Goal: Task Accomplishment & Management: Manage account settings

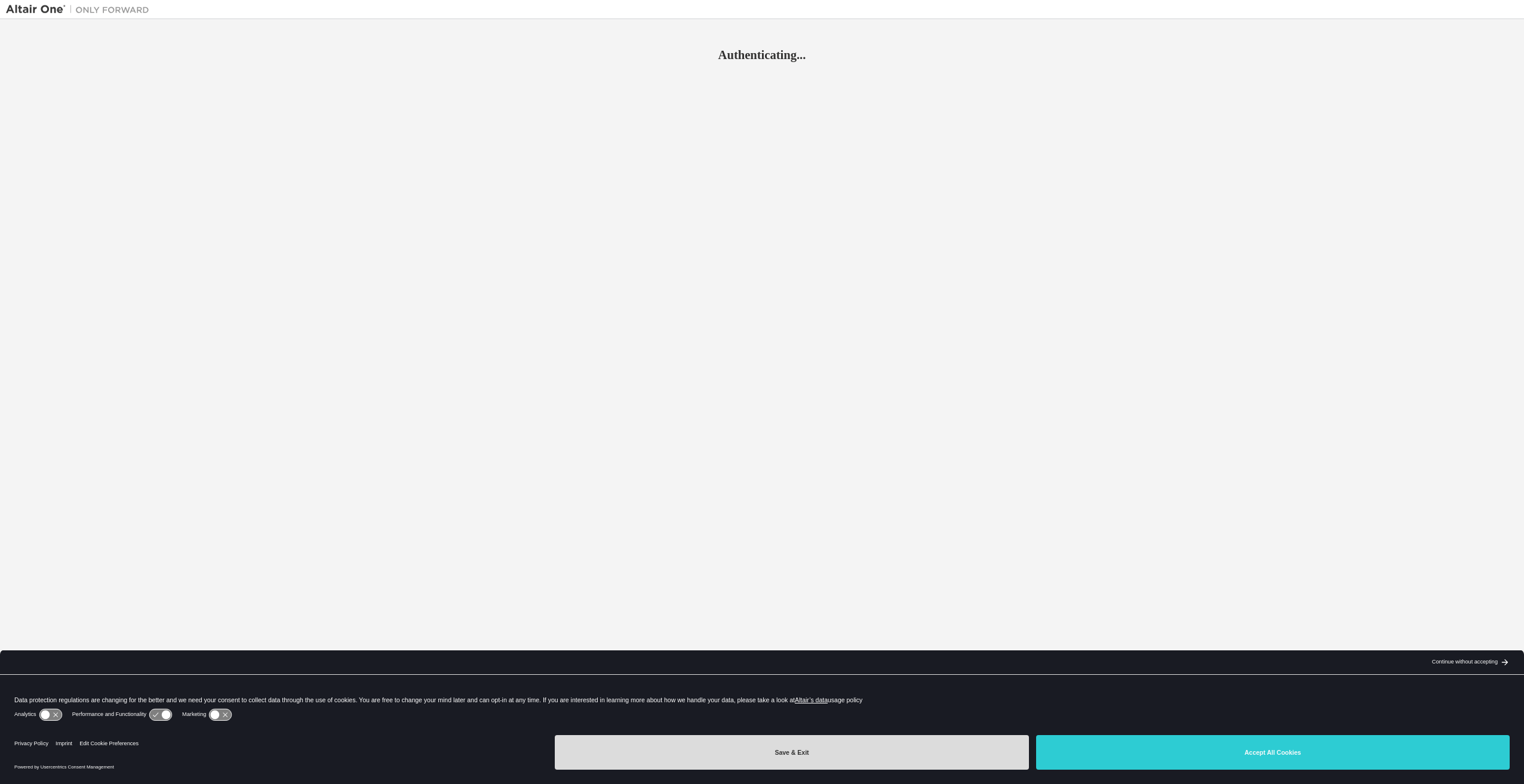
click at [816, 758] on button "Save & Exit" at bounding box center [792, 752] width 473 height 34
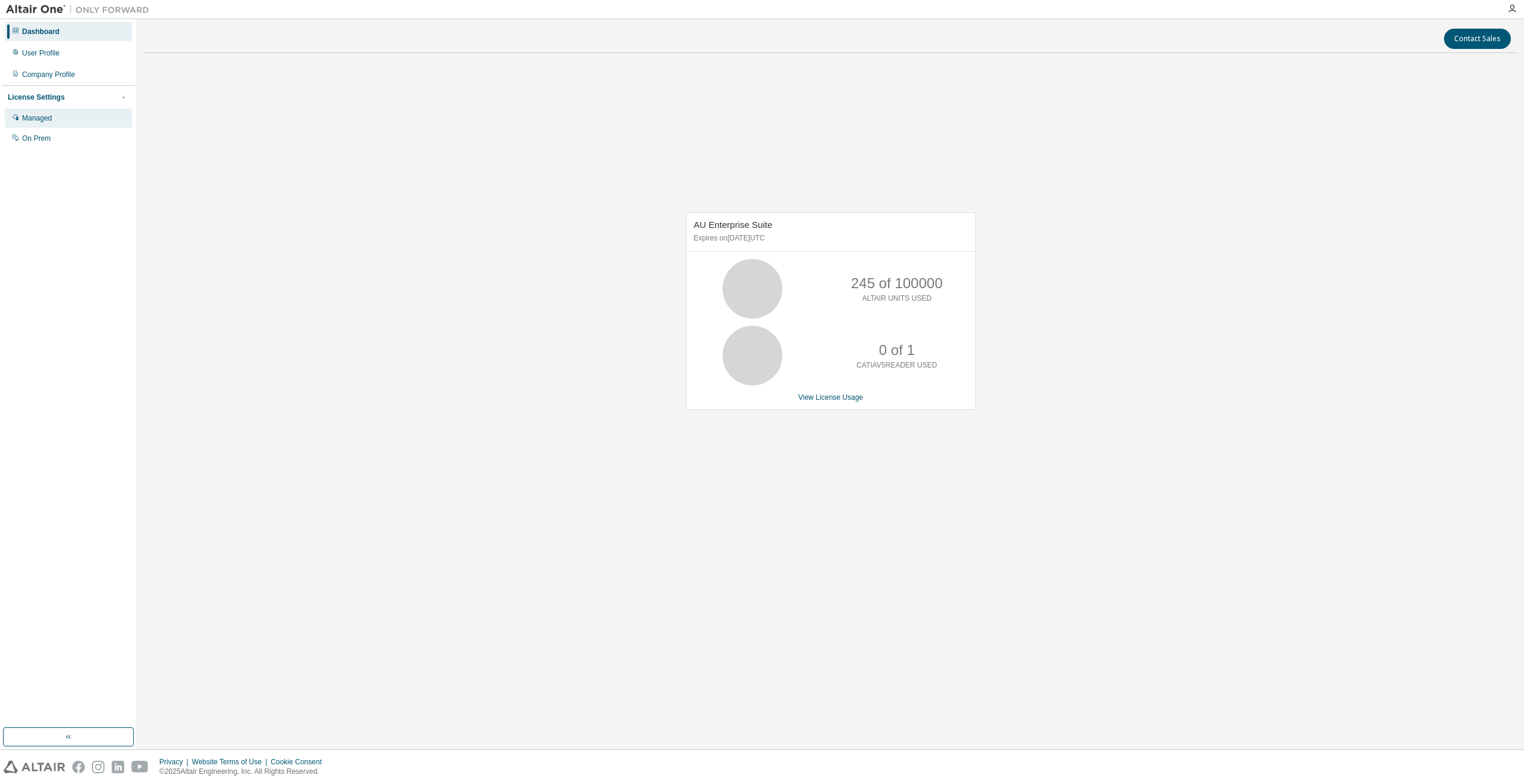
click at [39, 113] on div "Managed" at bounding box center [69, 117] width 127 height 19
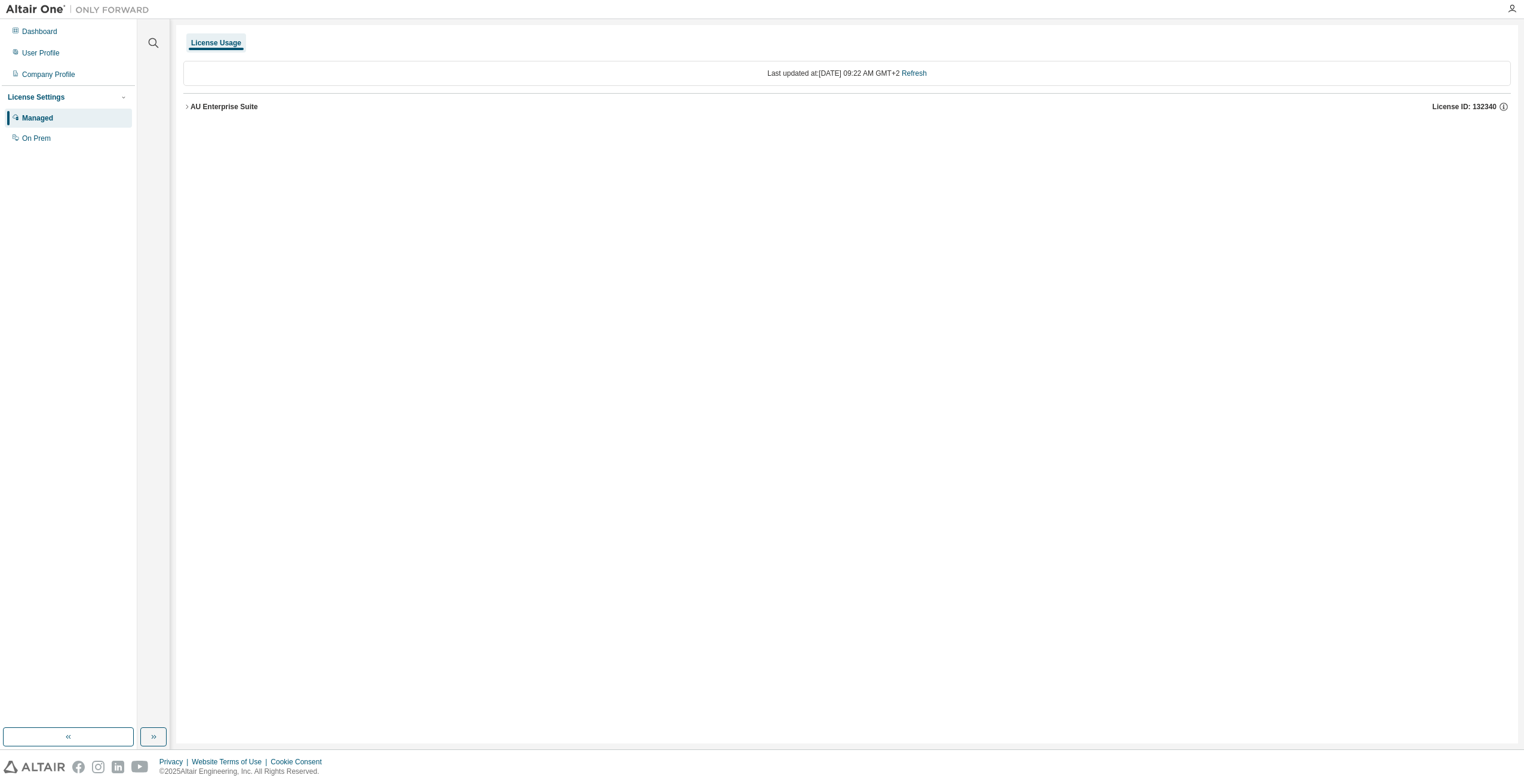
click at [186, 110] on icon "button" at bounding box center [187, 107] width 7 height 7
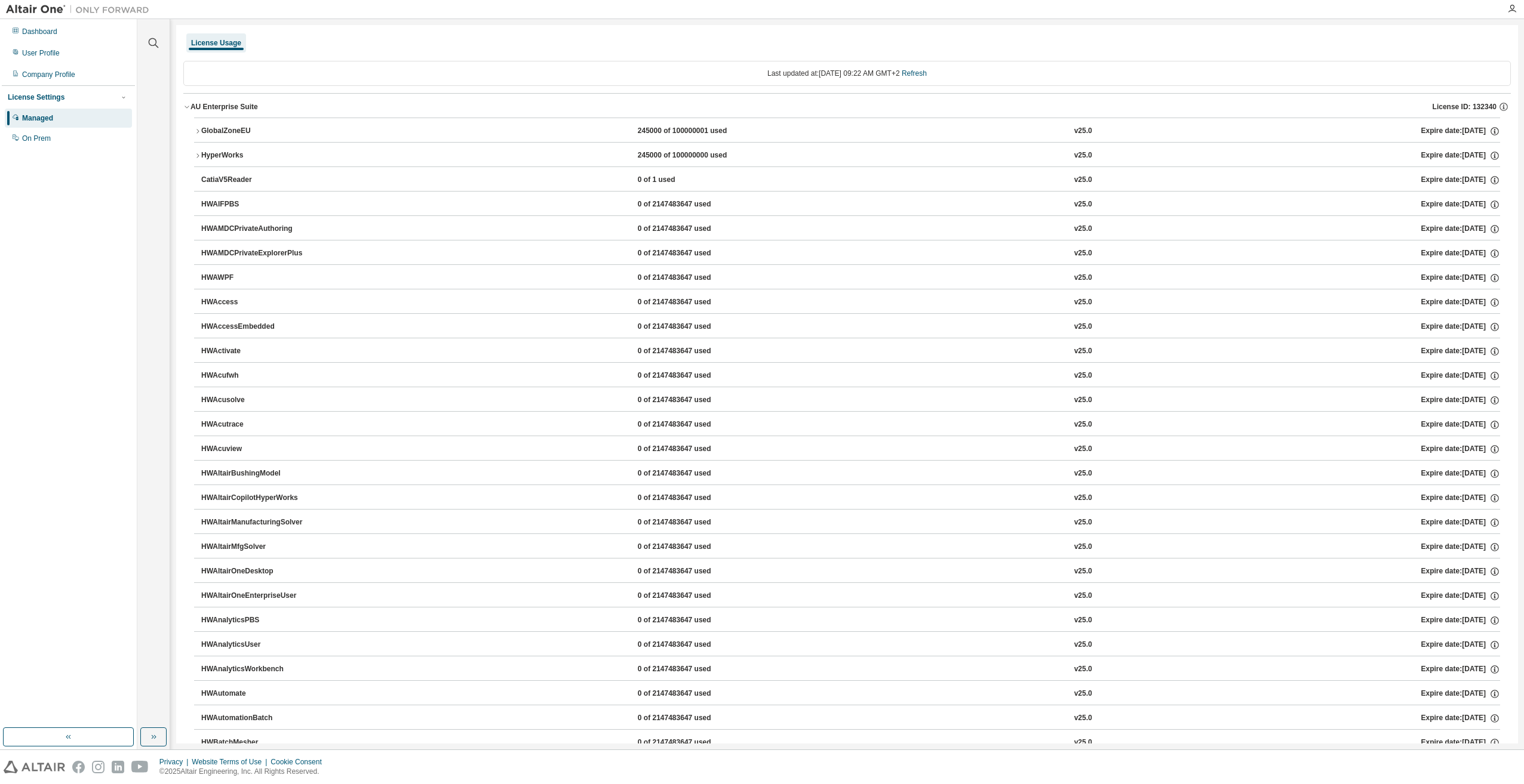
click at [192, 107] on div "AU Enterprise Suite" at bounding box center [224, 107] width 68 height 10
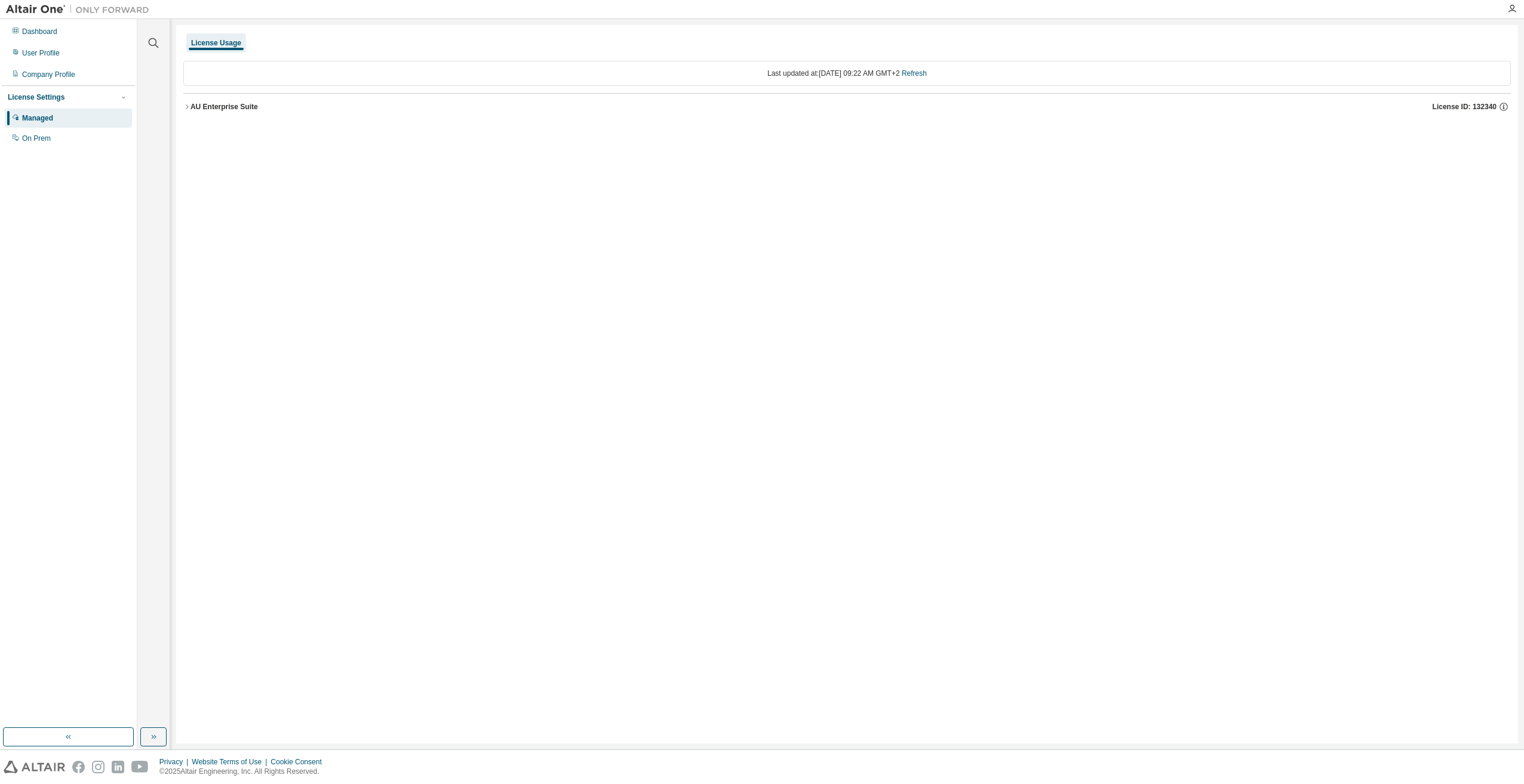
click at [191, 107] on div "AU Enterprise Suite" at bounding box center [224, 107] width 68 height 10
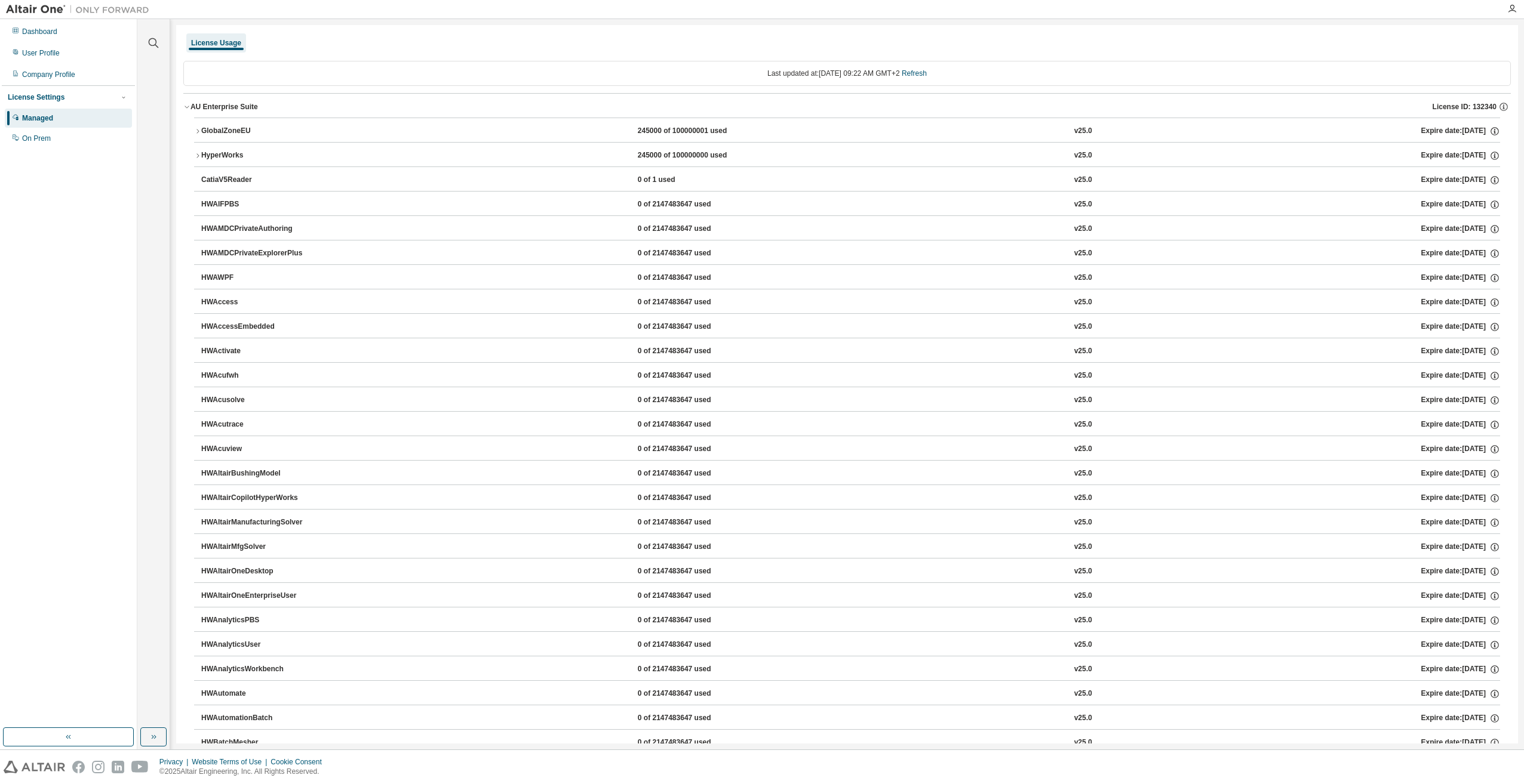
click at [190, 107] on div "AU Enterprise Suite" at bounding box center [224, 107] width 68 height 10
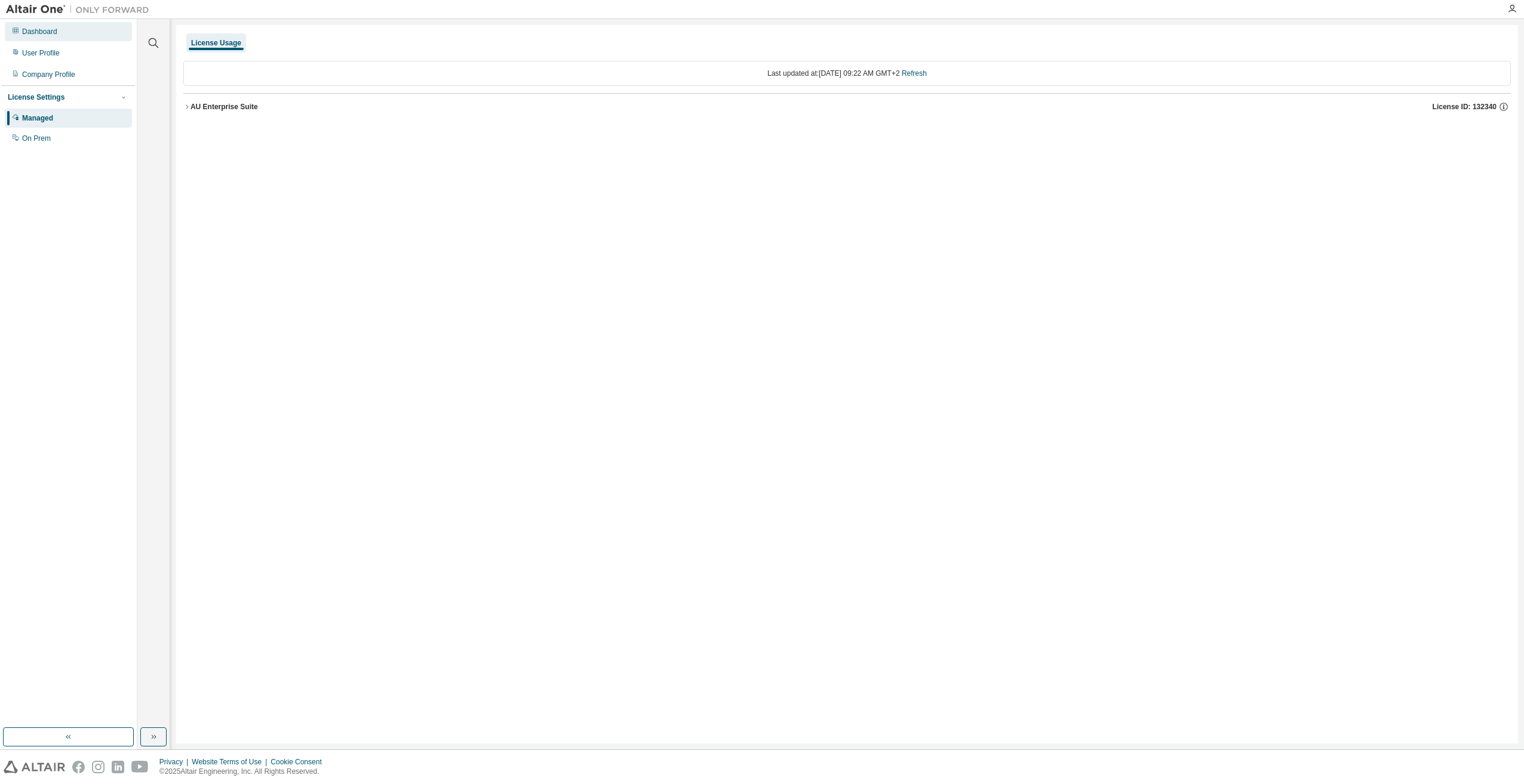
click at [49, 40] on div "Dashboard" at bounding box center [69, 31] width 127 height 19
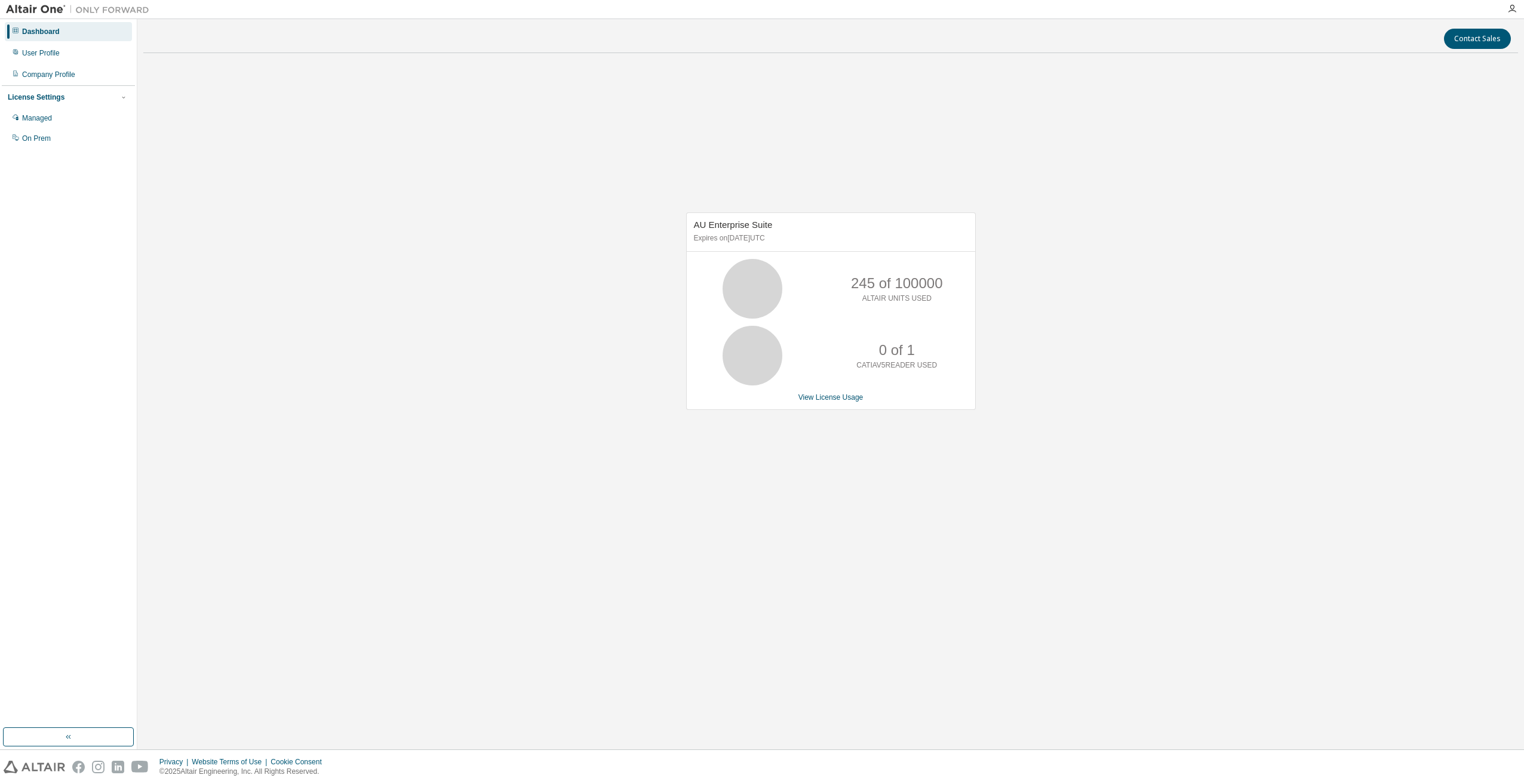
click at [876, 291] on p "245 of 100000" at bounding box center [897, 283] width 91 height 20
click at [30, 29] on div "Dashboard" at bounding box center [41, 32] width 38 height 10
click at [37, 52] on div "User Profile" at bounding box center [41, 53] width 38 height 10
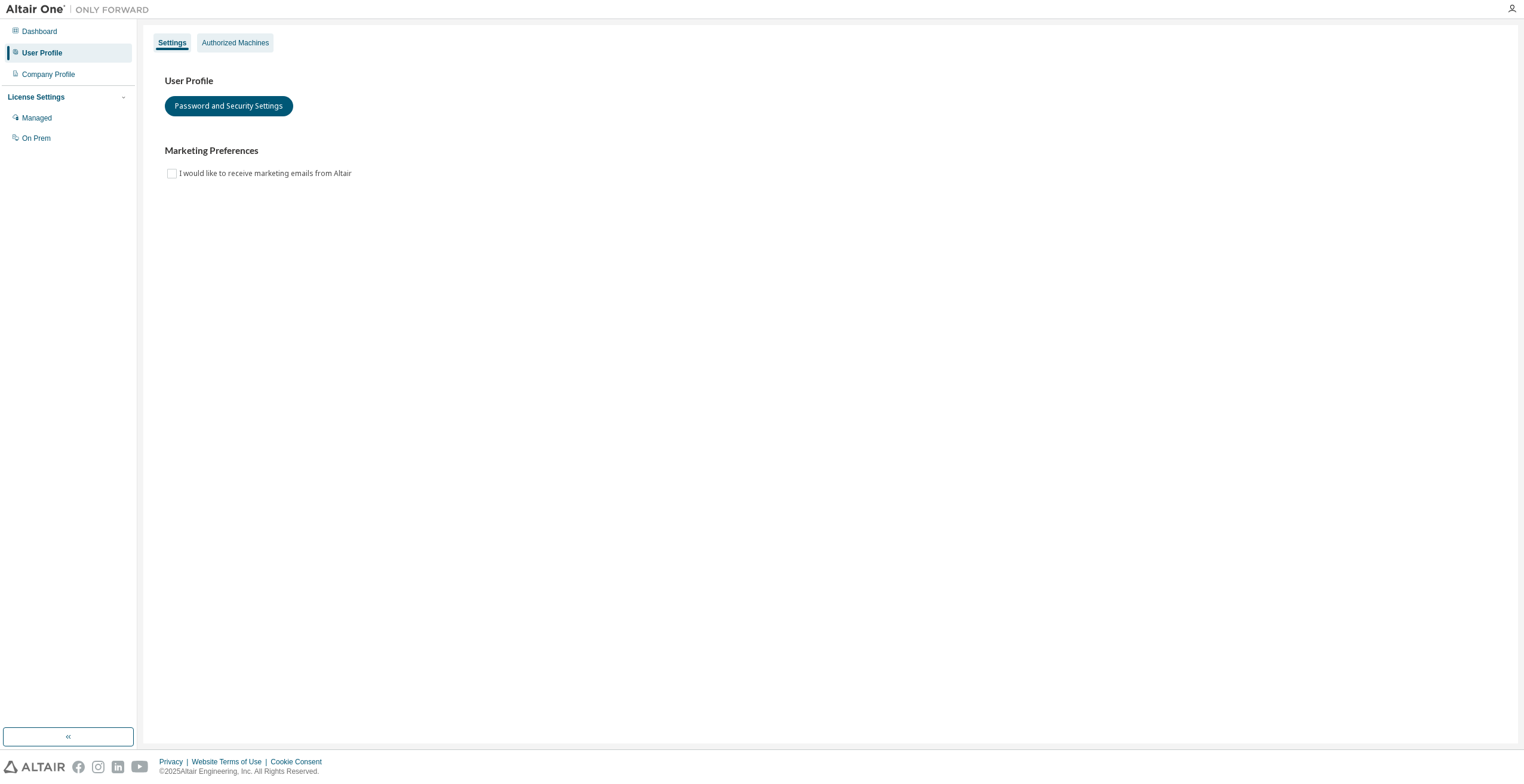
click at [229, 37] on div "Authorized Machines" at bounding box center [235, 42] width 77 height 19
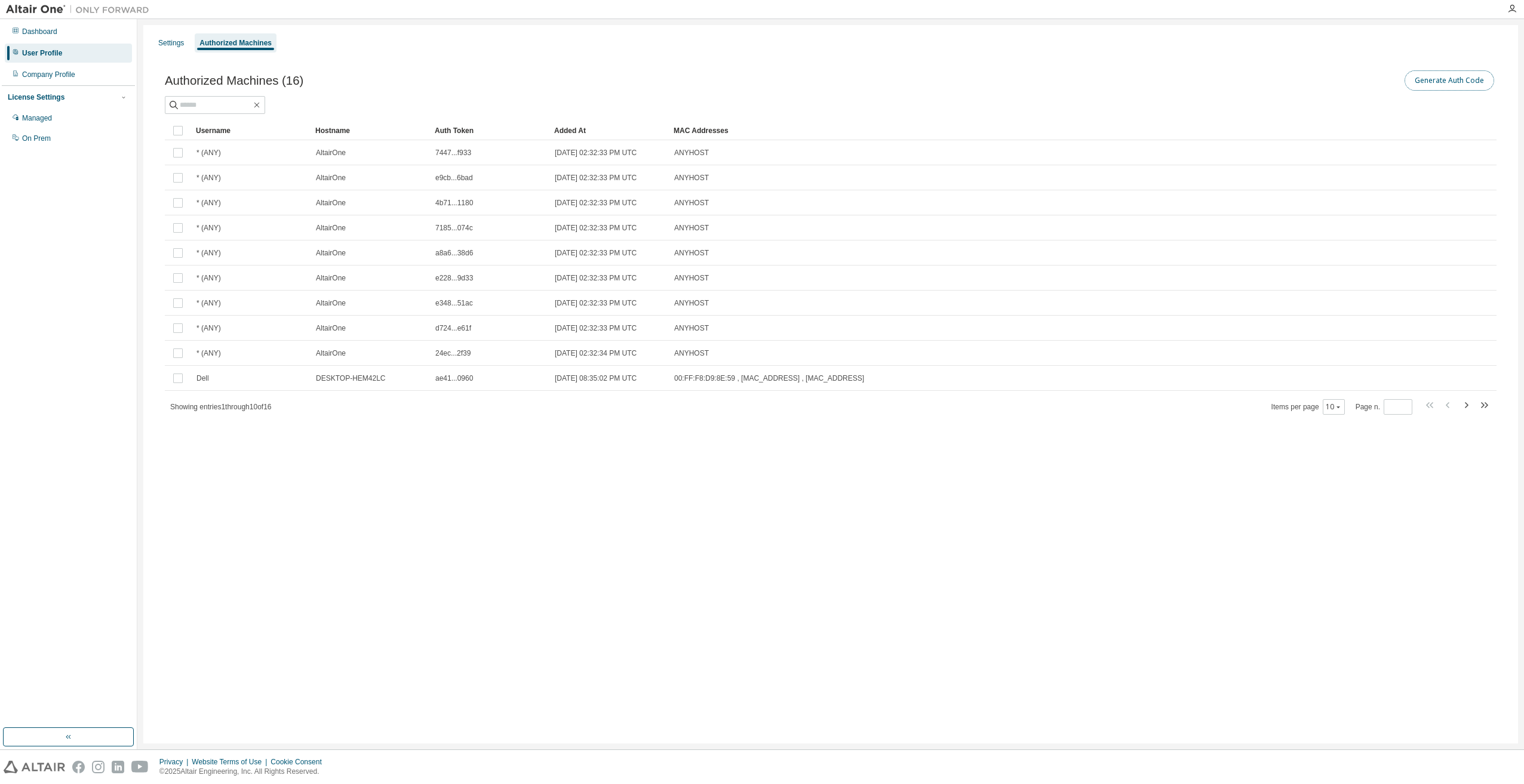
click at [1449, 83] on button "Generate Auth Code" at bounding box center [1450, 80] width 90 height 20
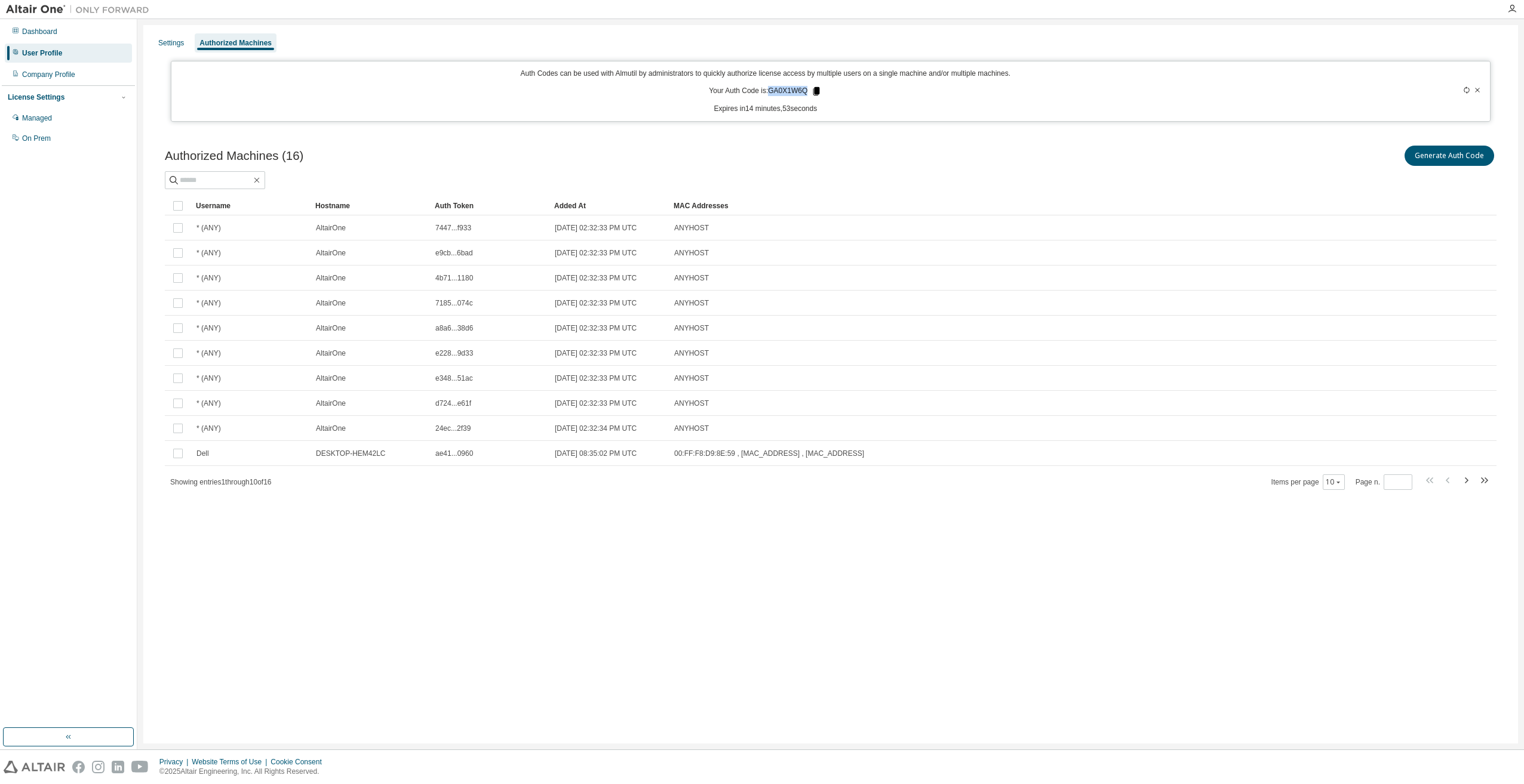
drag, startPoint x: 771, startPoint y: 93, endPoint x: 815, endPoint y: 95, distance: 44.0
click at [815, 95] on p "Your Auth Code is: GA0X1W6Q" at bounding box center [766, 91] width 113 height 11
click at [820, 92] on div "Auth Codes can be used with Almutil by administrators to quickly authorize lice…" at bounding box center [766, 91] width 1174 height 46
click at [816, 92] on icon at bounding box center [817, 91] width 7 height 8
click at [827, 82] on div "Auth Codes can be used with Almutil by administrators to quickly authorize lice…" at bounding box center [766, 91] width 1174 height 46
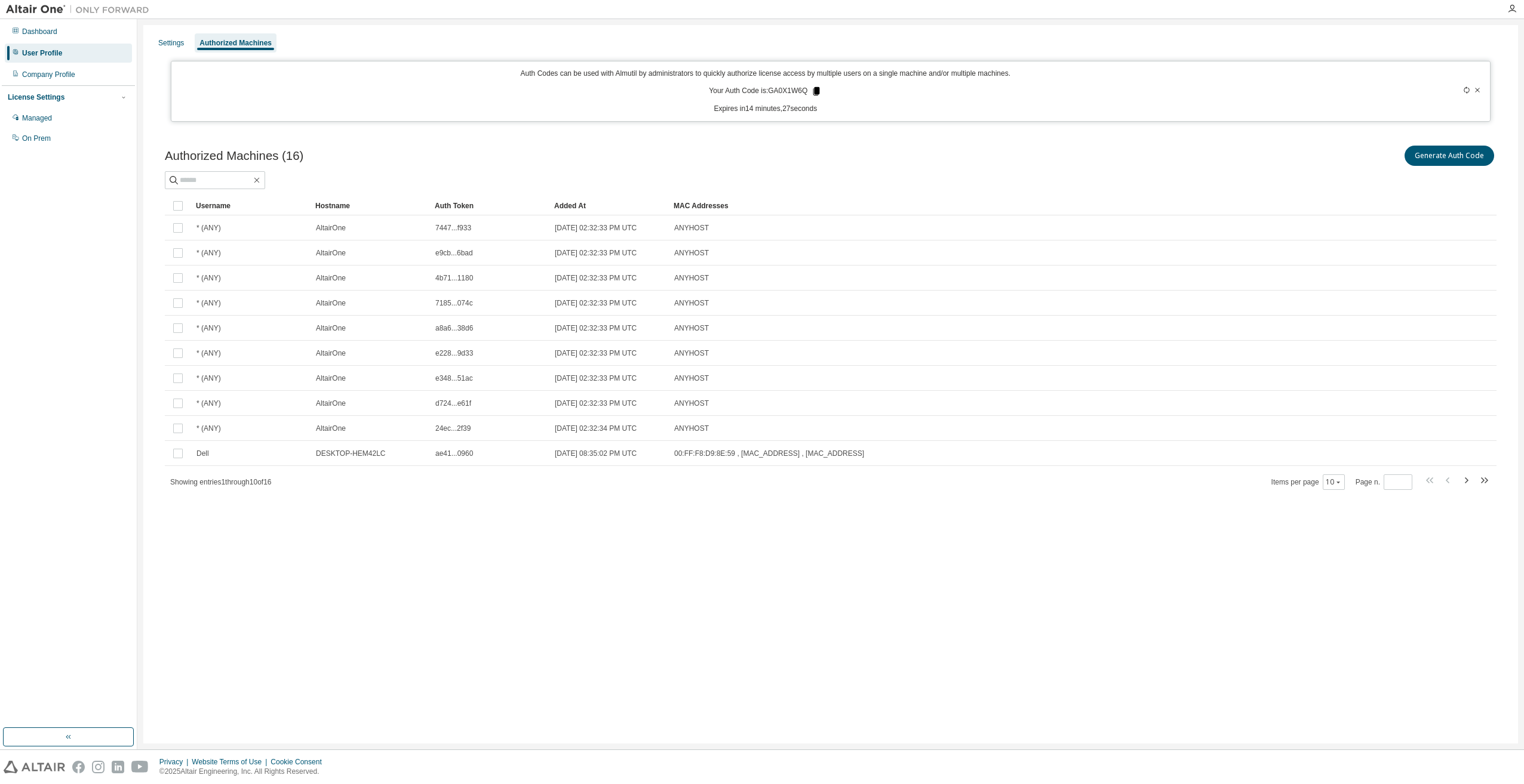
click at [816, 92] on icon at bounding box center [817, 91] width 7 height 8
click at [210, 229] on span "* (ANY)" at bounding box center [209, 228] width 24 height 10
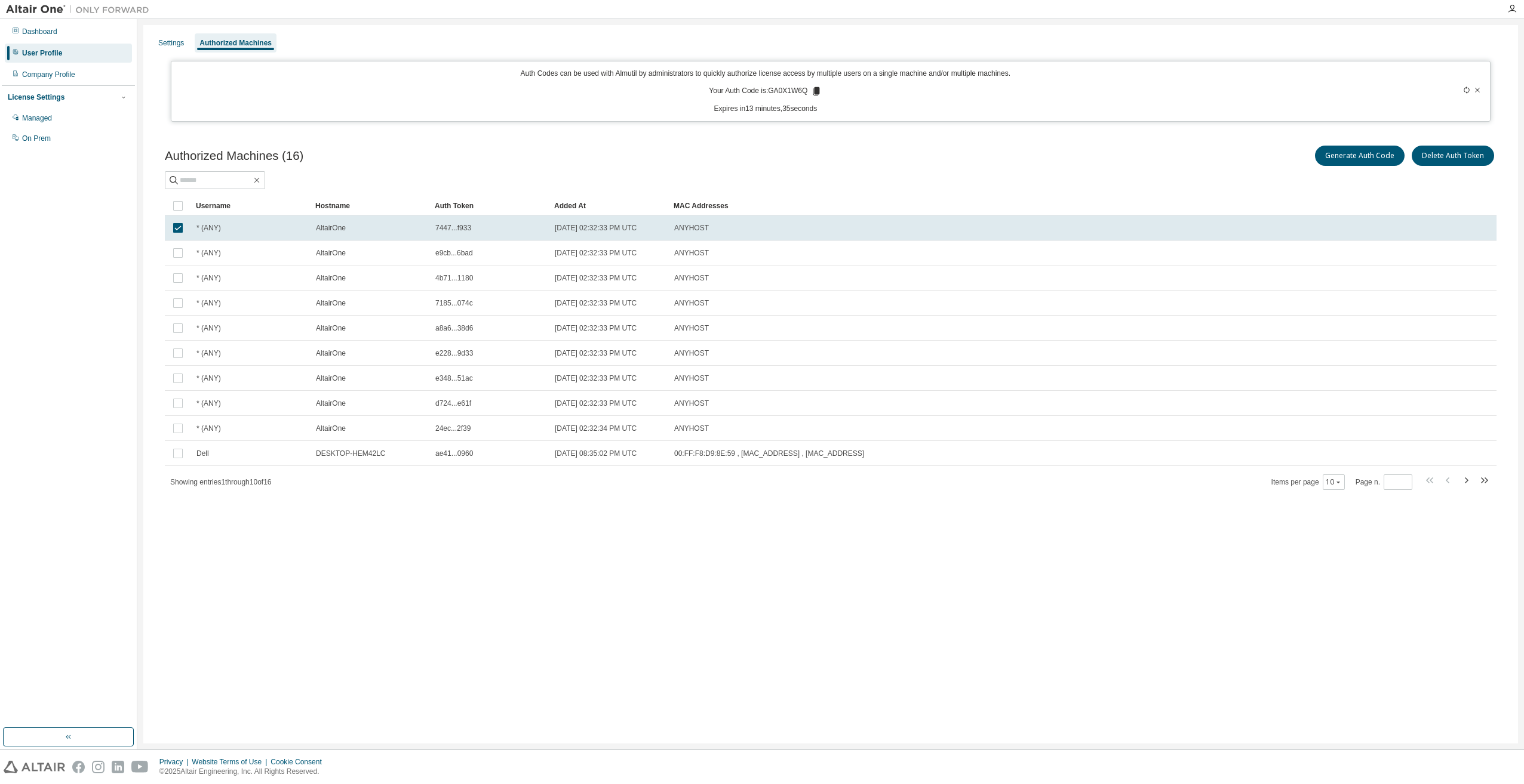
click at [210, 229] on span "* (ANY)" at bounding box center [209, 228] width 24 height 10
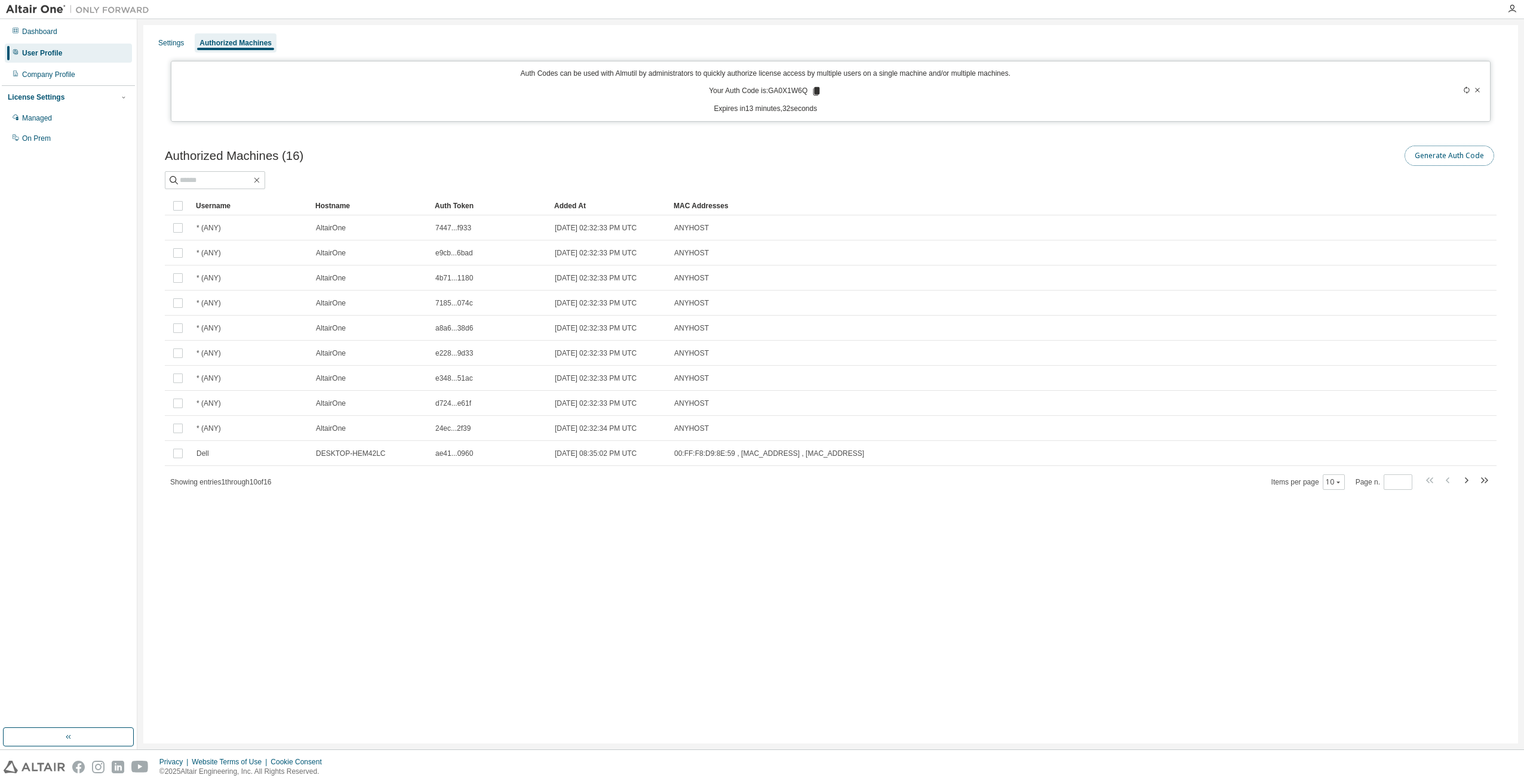
click at [1440, 157] on button "Generate Auth Code" at bounding box center [1450, 156] width 90 height 20
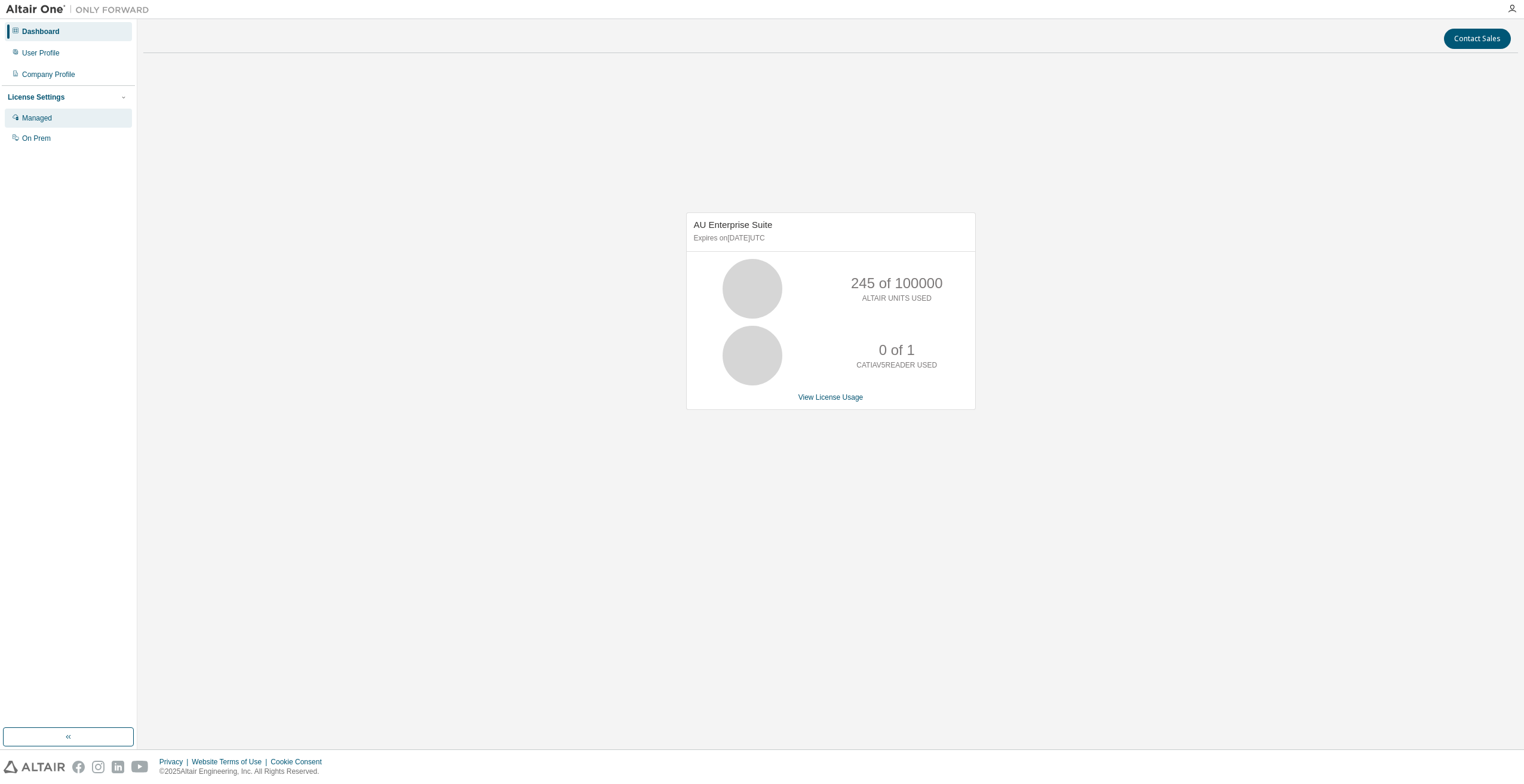
click at [52, 118] on div "Managed" at bounding box center [37, 118] width 30 height 10
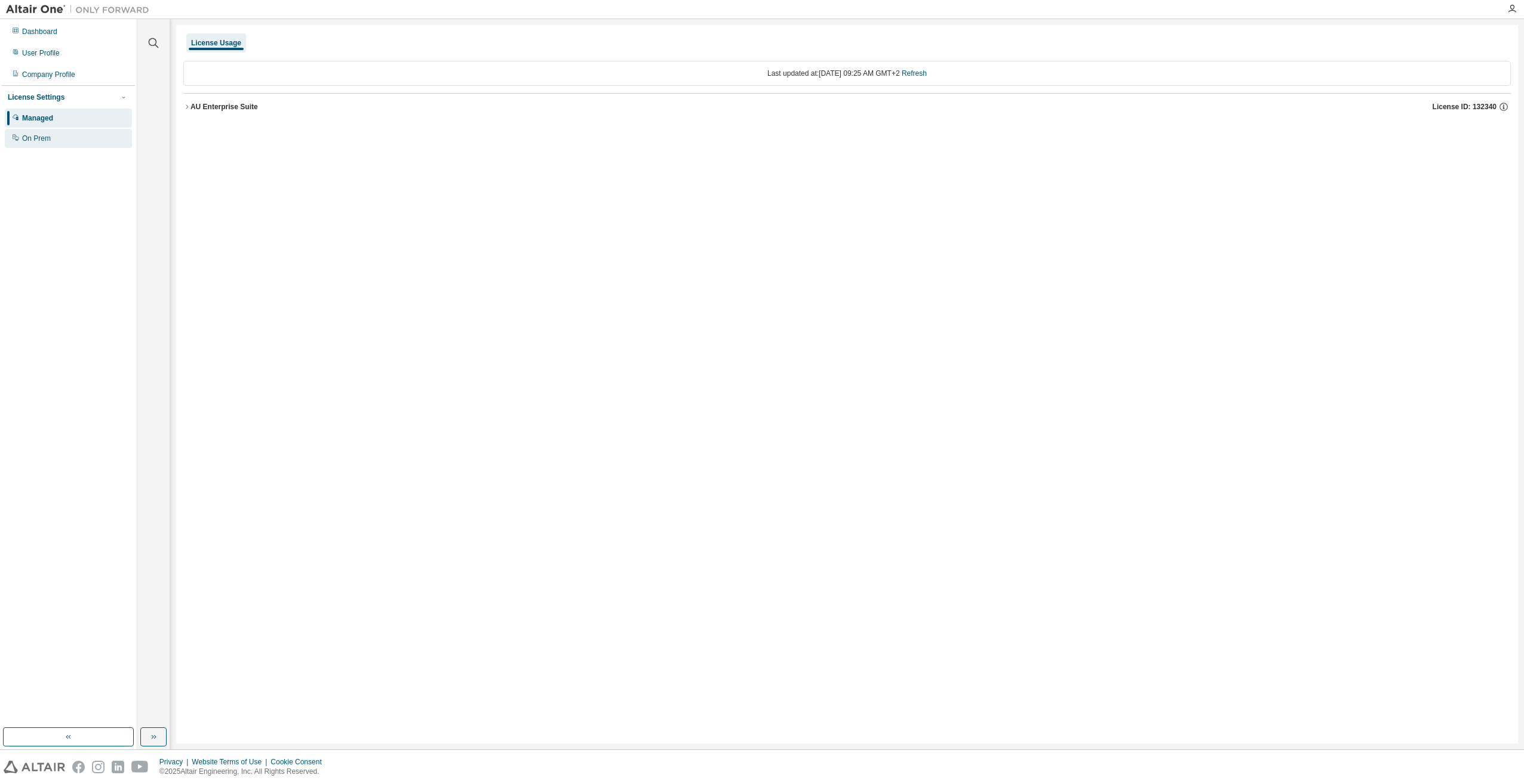
click at [73, 135] on div "On Prem" at bounding box center [69, 138] width 127 height 19
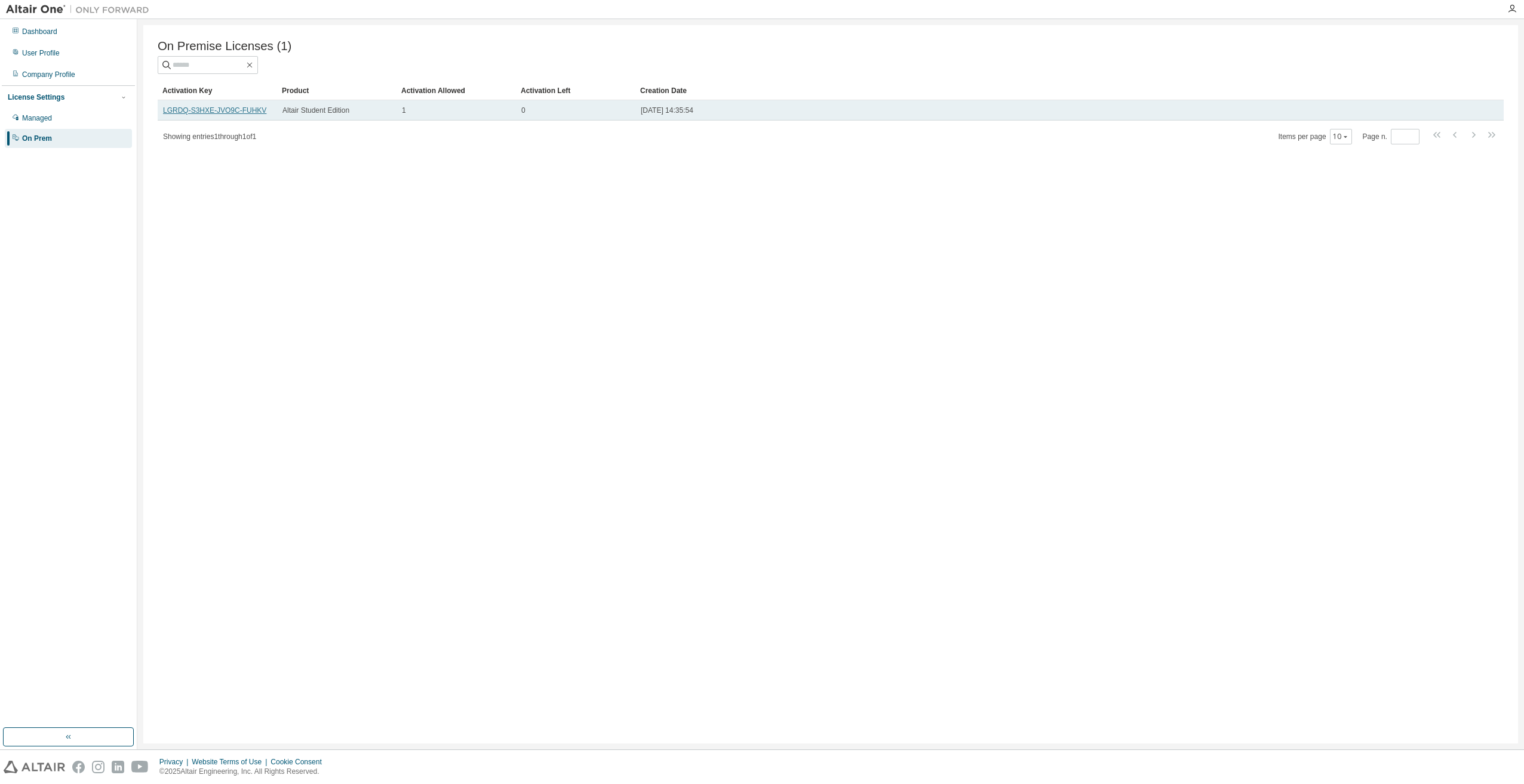
click at [223, 113] on link "LGRDQ-S3HXE-JVO9C-FUHKV" at bounding box center [215, 110] width 104 height 8
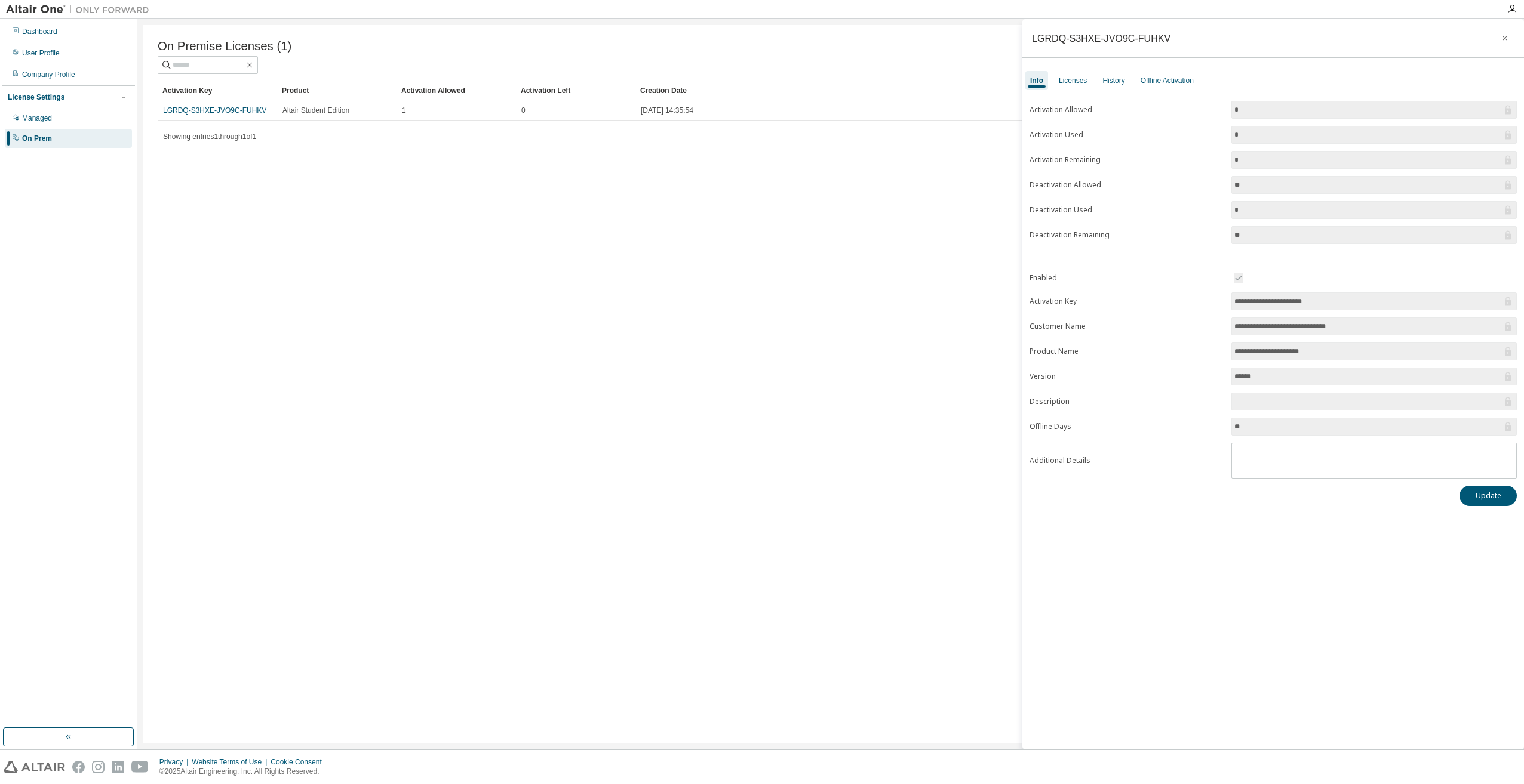
drag, startPoint x: 1212, startPoint y: 306, endPoint x: 1158, endPoint y: 309, distance: 54.1
click at [1158, 309] on form "**********" at bounding box center [1273, 374] width 487 height 208
drag, startPoint x: 1158, startPoint y: 309, endPoint x: 1226, endPoint y: 370, distance: 91.4
click at [1226, 370] on form "**********" at bounding box center [1273, 374] width 487 height 208
click at [1077, 82] on div "Licenses" at bounding box center [1073, 81] width 28 height 10
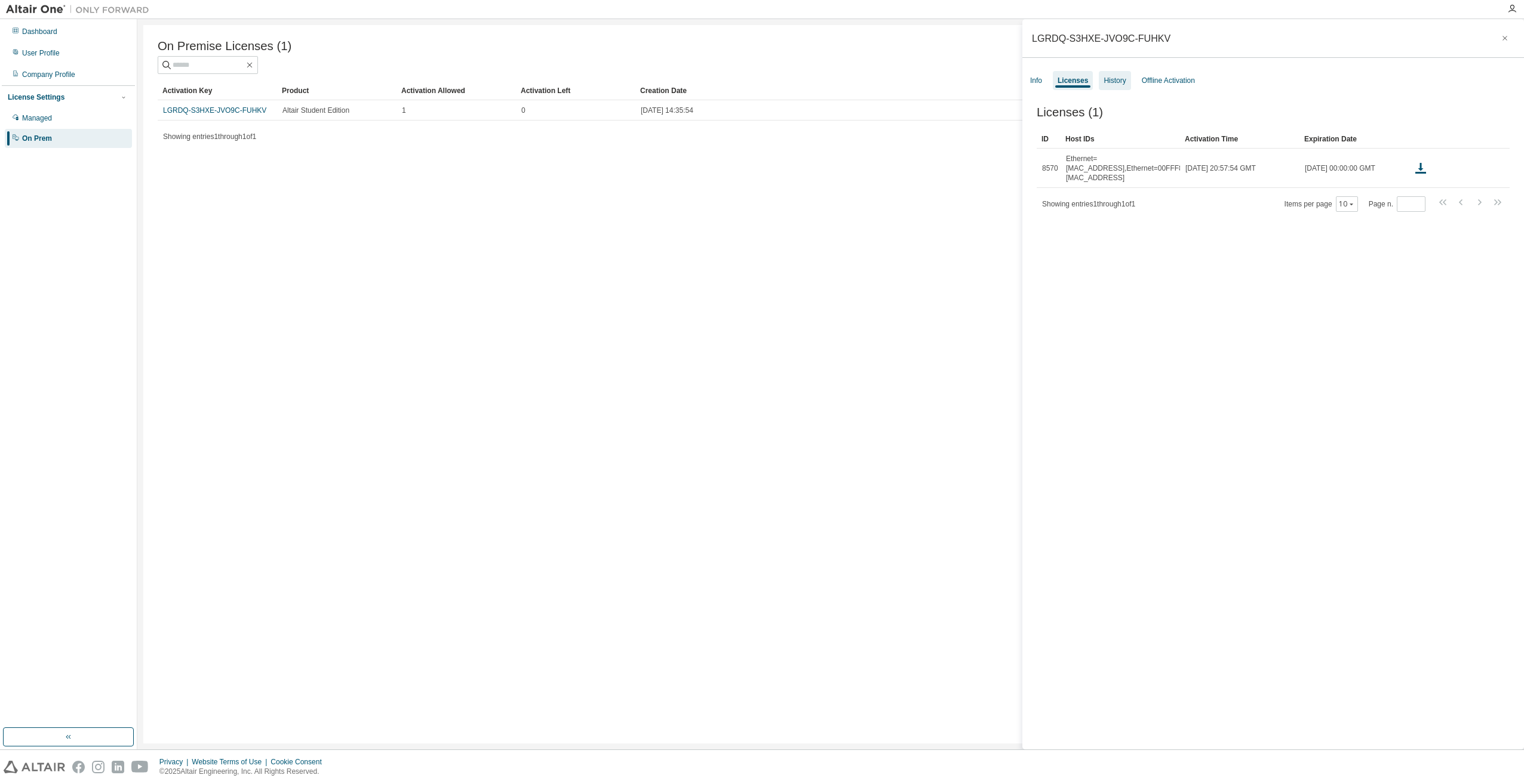
click at [1117, 82] on div "History" at bounding box center [1114, 81] width 22 height 10
click at [1172, 78] on div "Offline Activation" at bounding box center [1168, 81] width 53 height 10
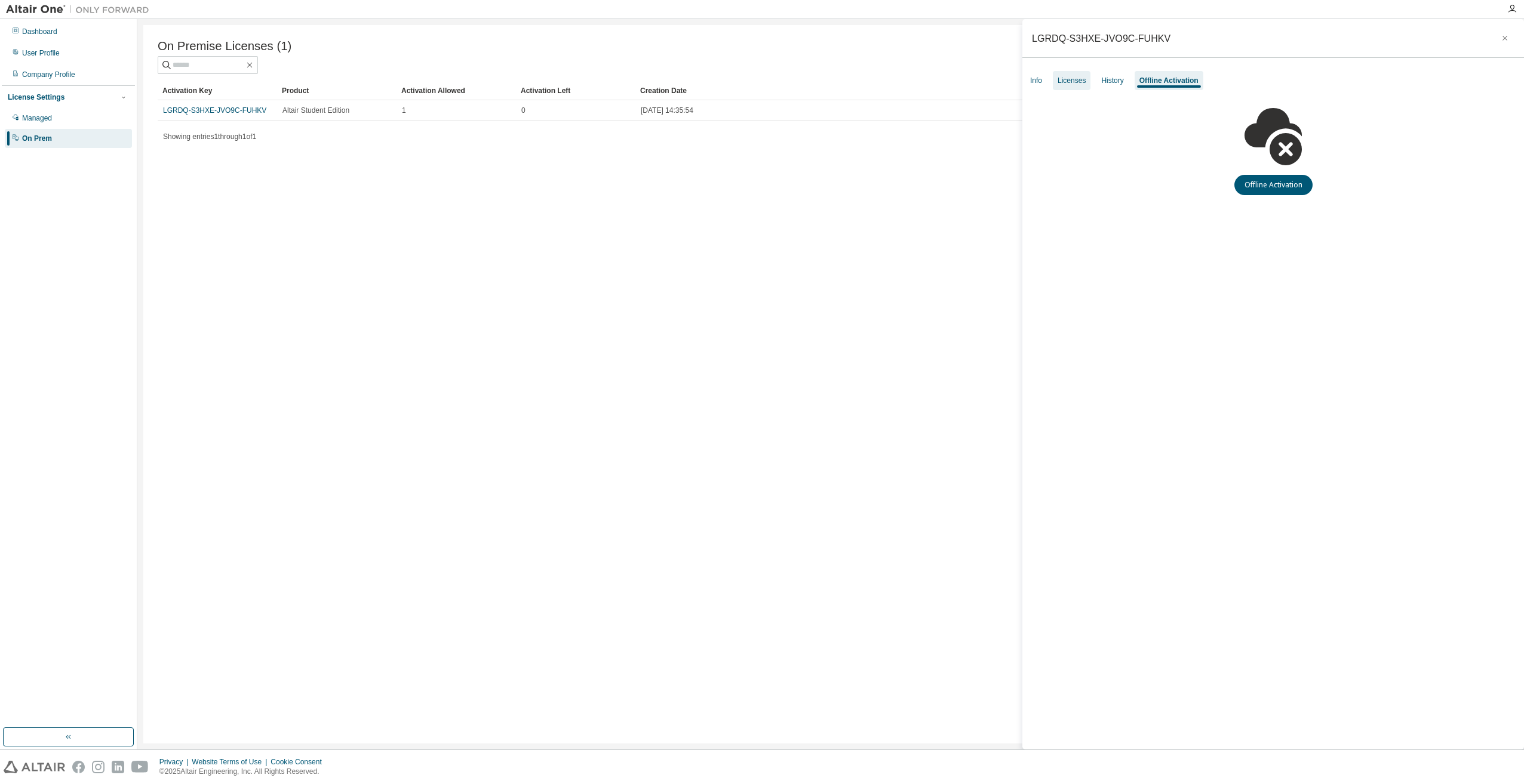
click at [1076, 81] on div "Licenses" at bounding box center [1072, 81] width 28 height 10
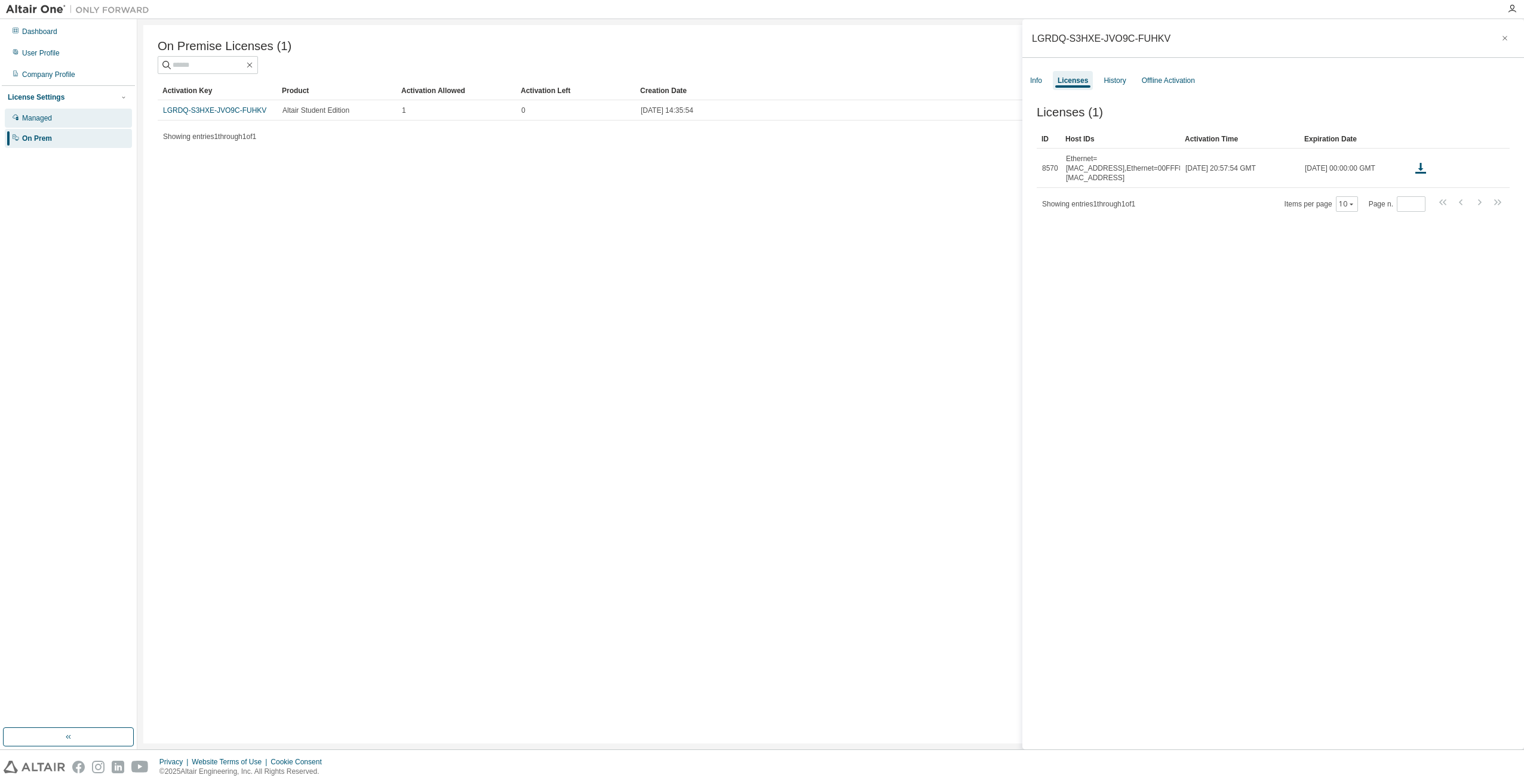
click at [45, 121] on div "Managed" at bounding box center [37, 118] width 30 height 10
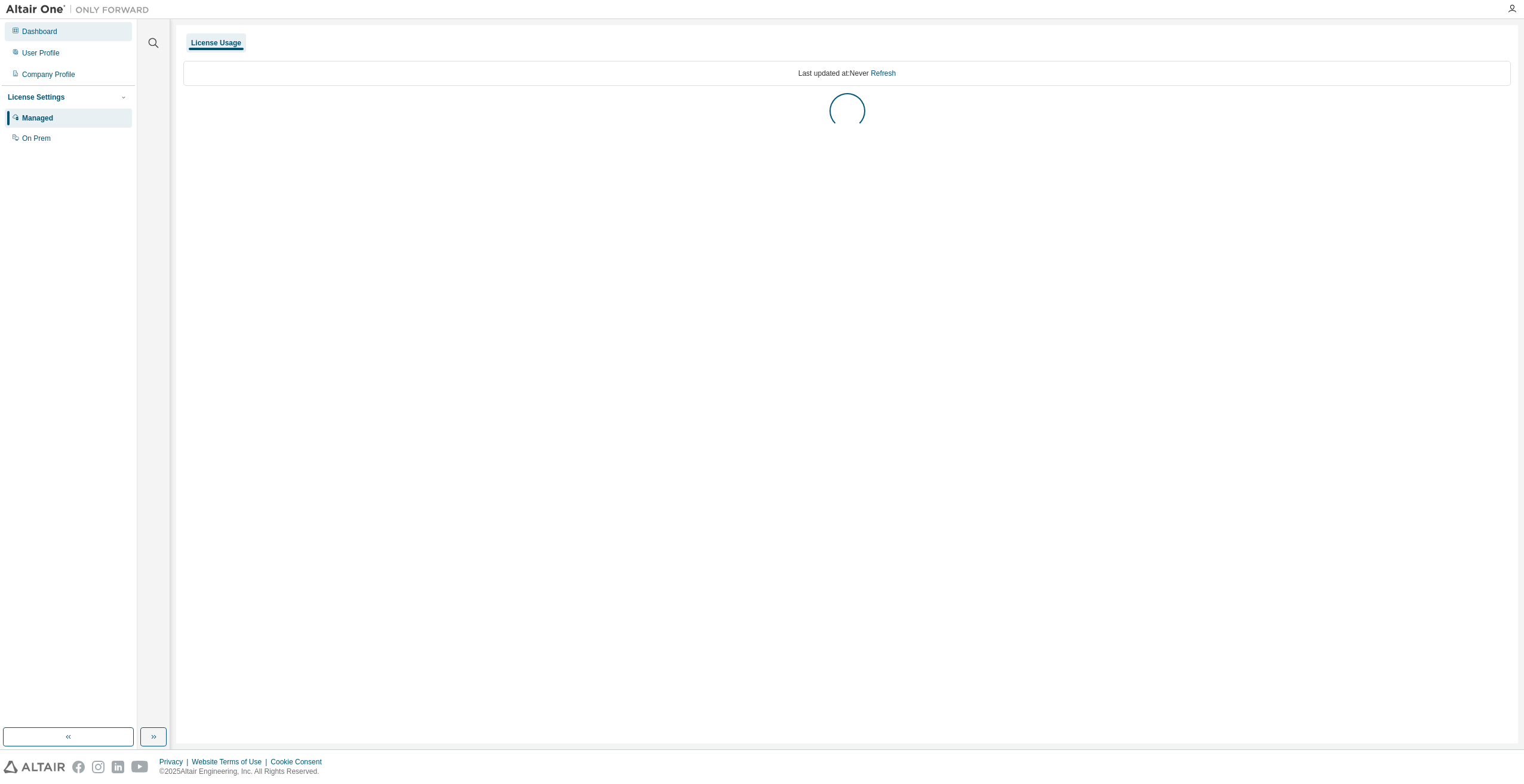
click at [48, 39] on div "Dashboard" at bounding box center [69, 31] width 127 height 19
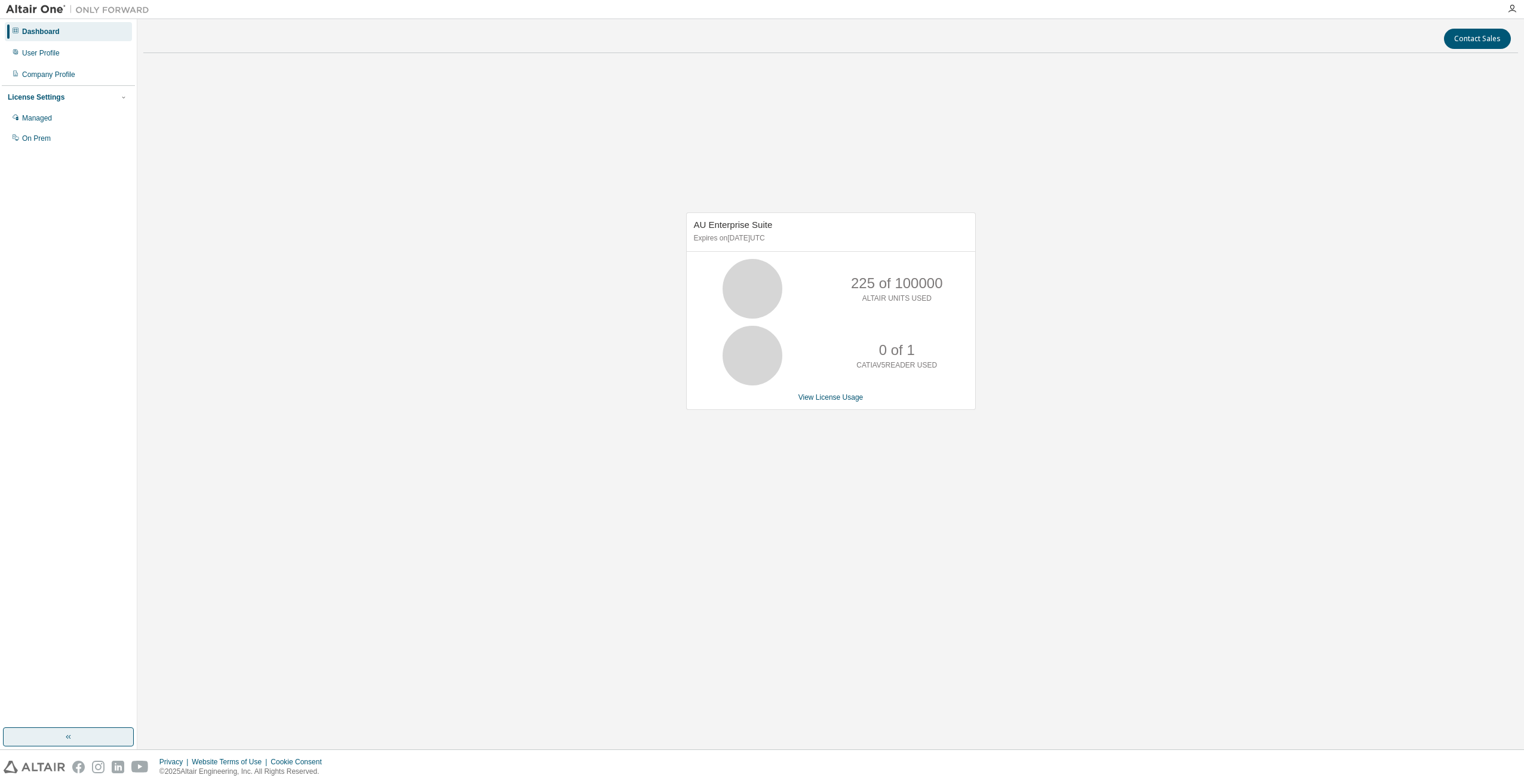
click at [65, 736] on icon "button" at bounding box center [69, 737] width 10 height 10
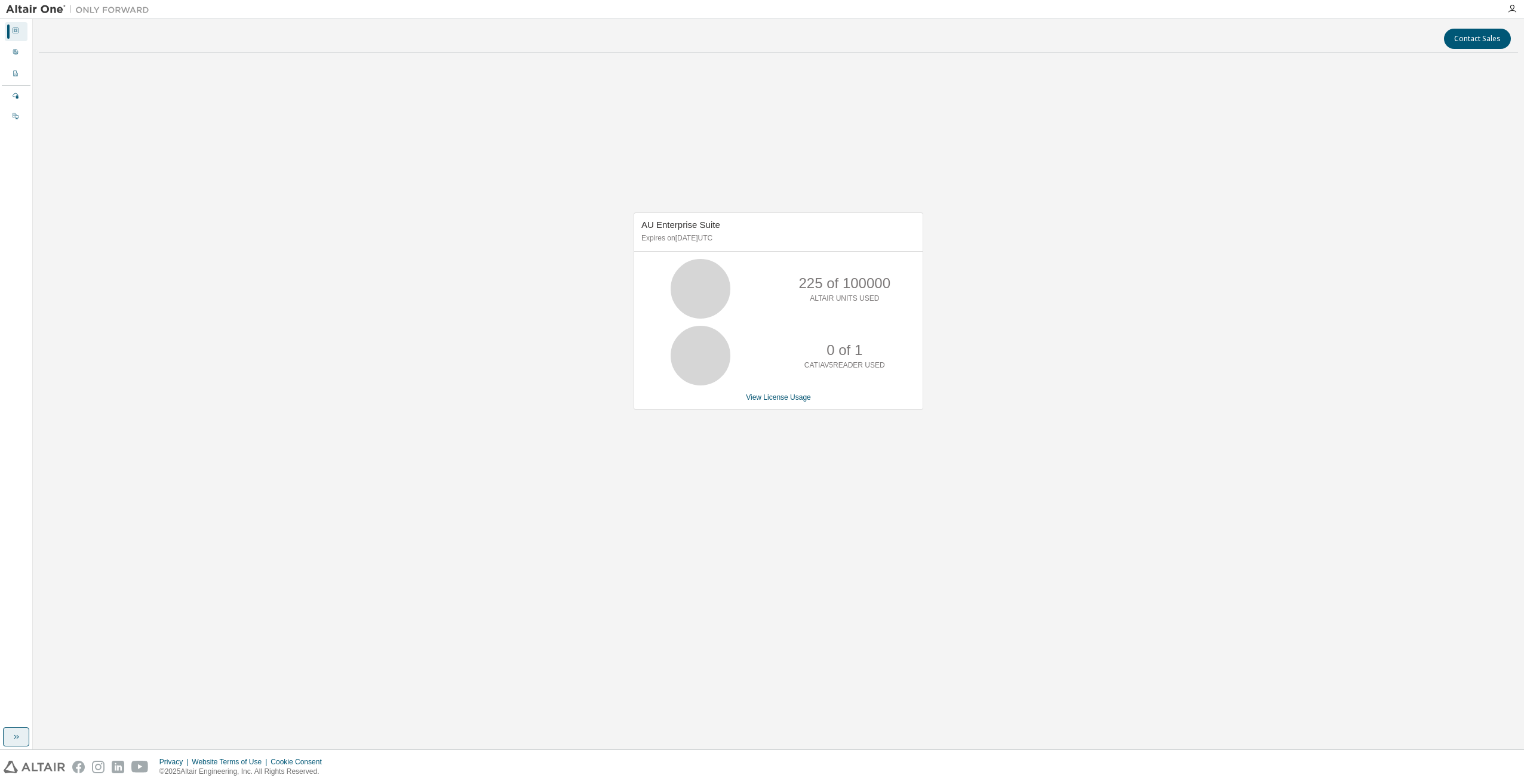
click at [21, 739] on button "button" at bounding box center [16, 737] width 26 height 19
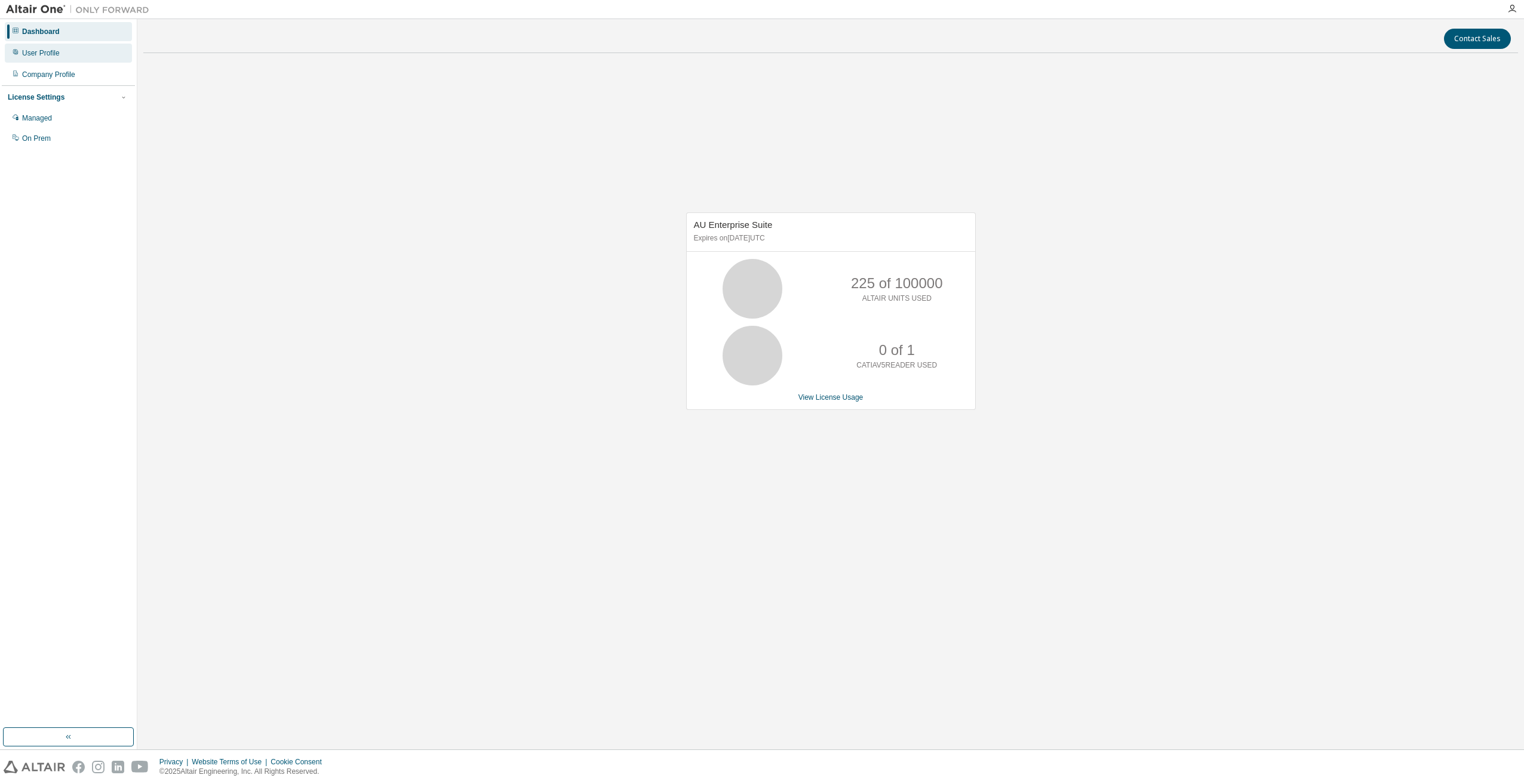
click at [55, 60] on div "User Profile" at bounding box center [69, 52] width 127 height 19
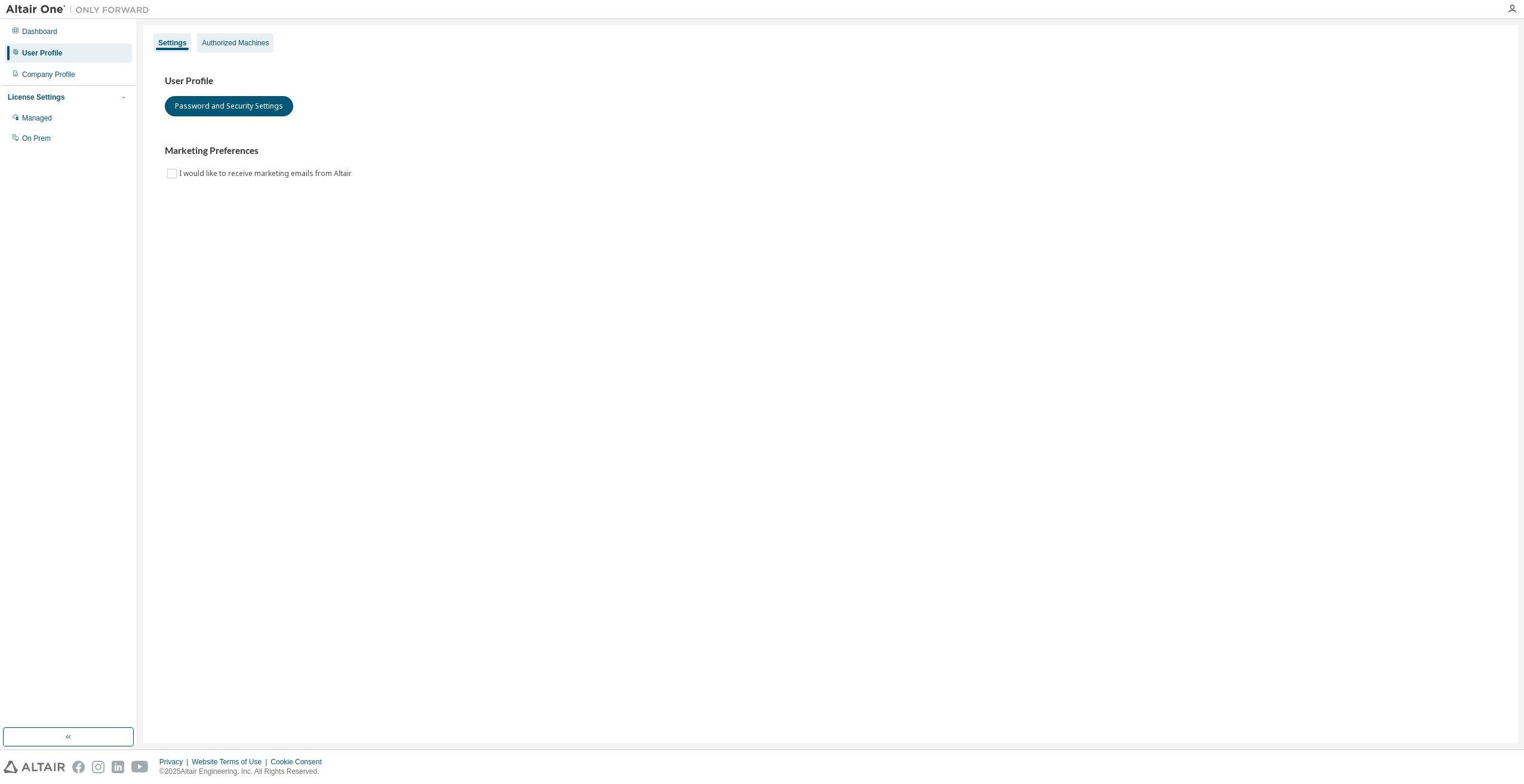
click at [235, 37] on div "Authorized Machines" at bounding box center [235, 42] width 77 height 19
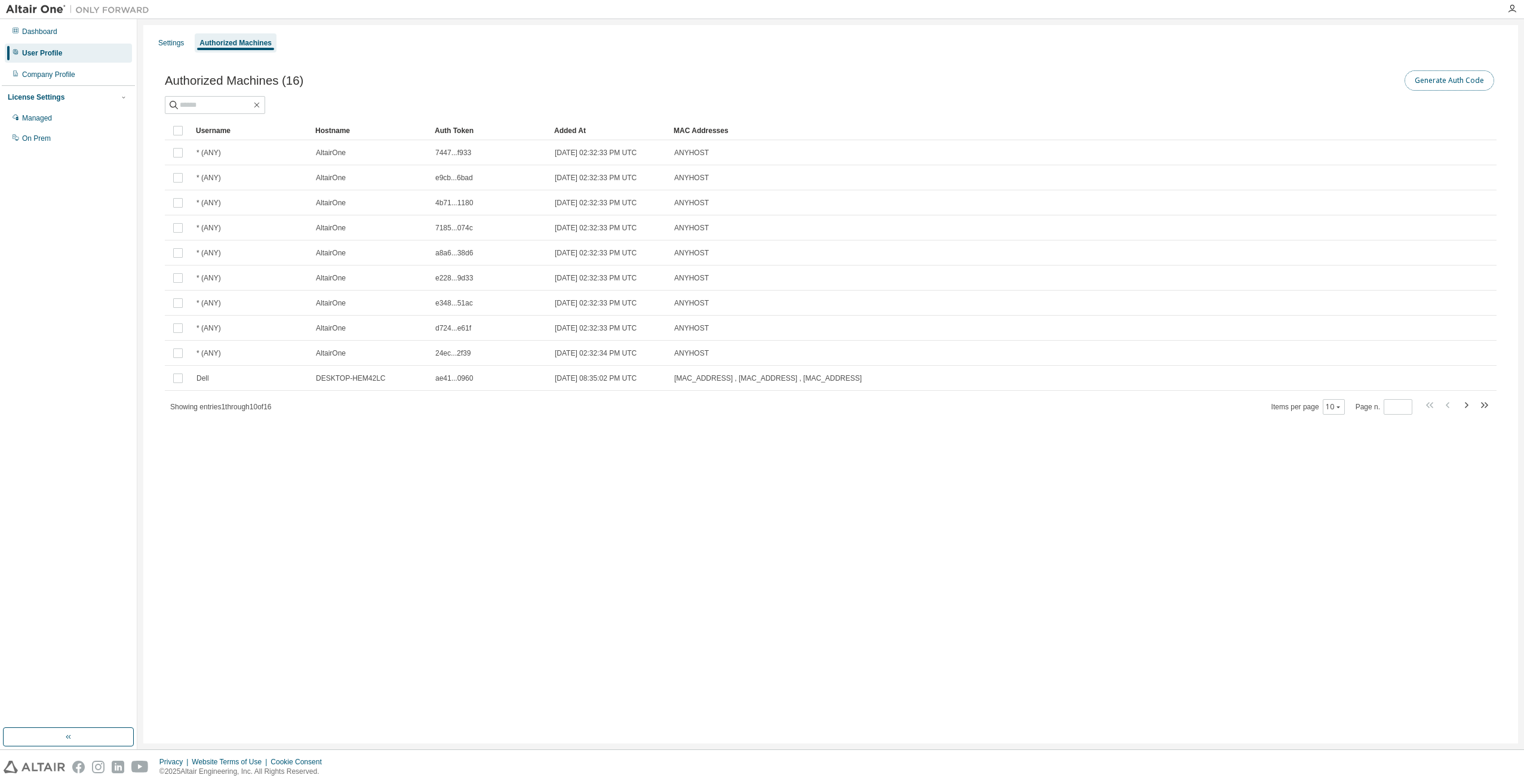
click at [1437, 85] on button "Generate Auth Code" at bounding box center [1450, 80] width 90 height 20
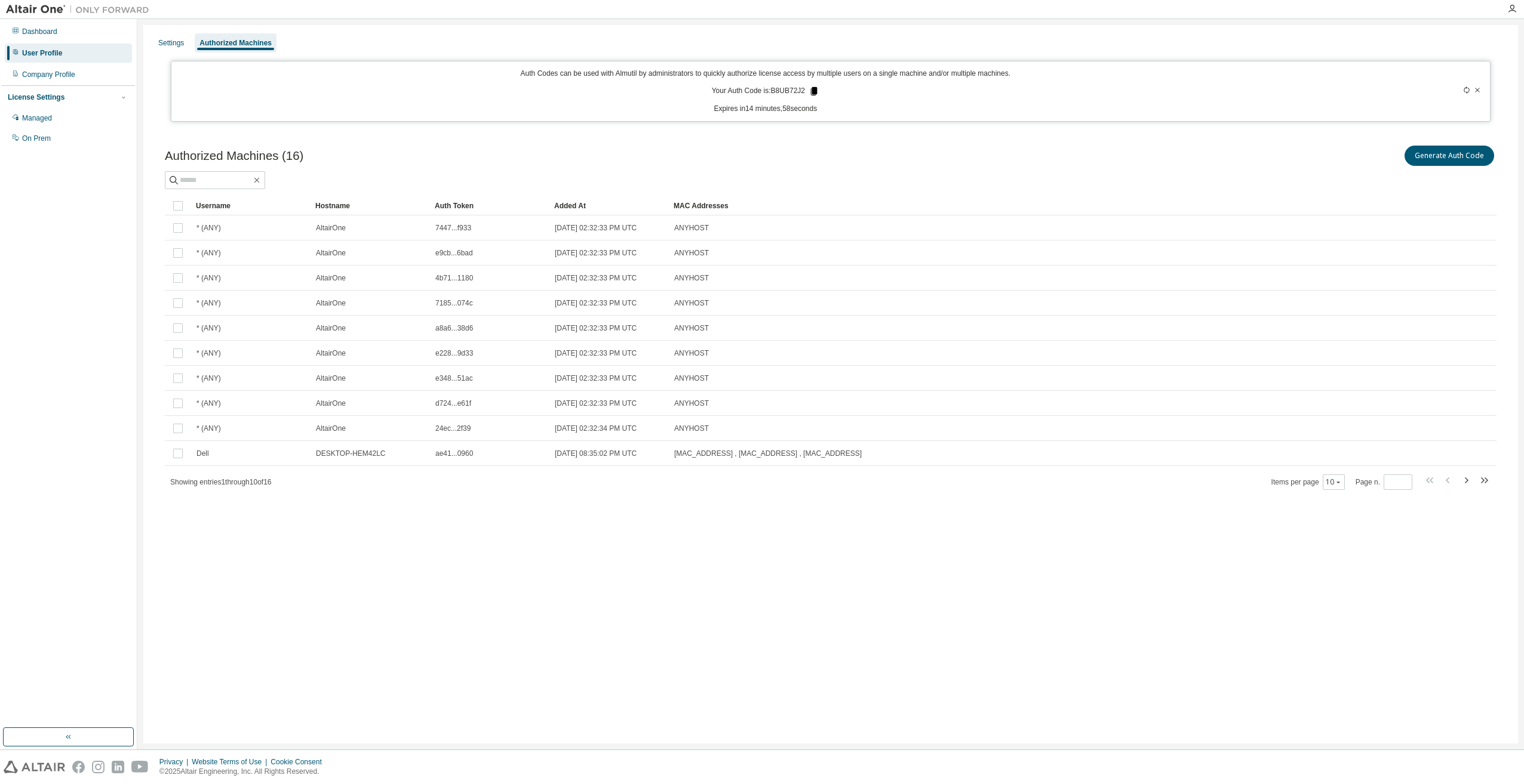
click at [811, 92] on icon at bounding box center [814, 91] width 11 height 11
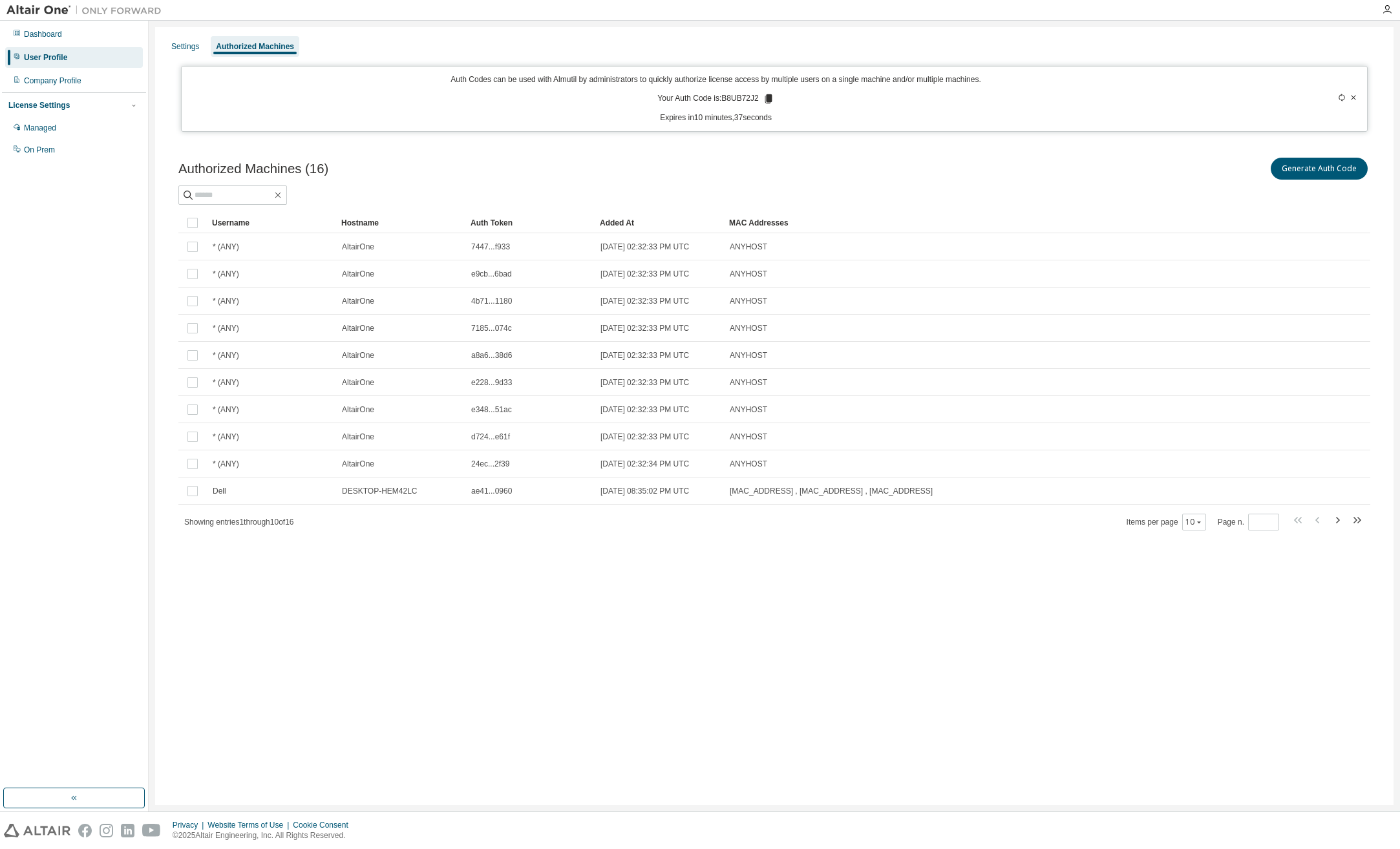
click at [398, 665] on div "Settings Authorized Machines Auth Codes can be used with Almutil by administrat…" at bounding box center [775, 416] width 1238 height 778
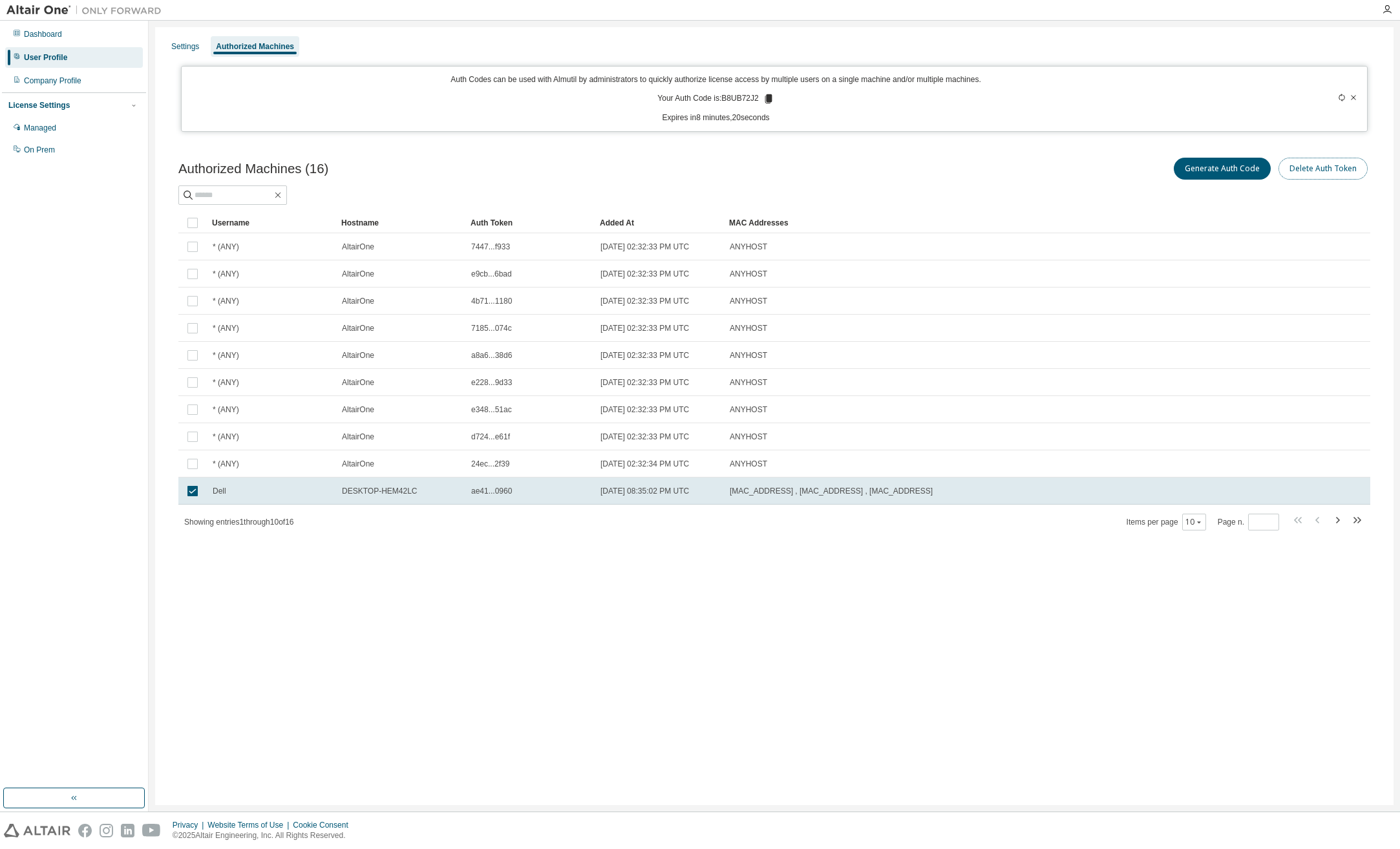
click at [1310, 171] on button "Delete Auth Token" at bounding box center [1322, 169] width 89 height 22
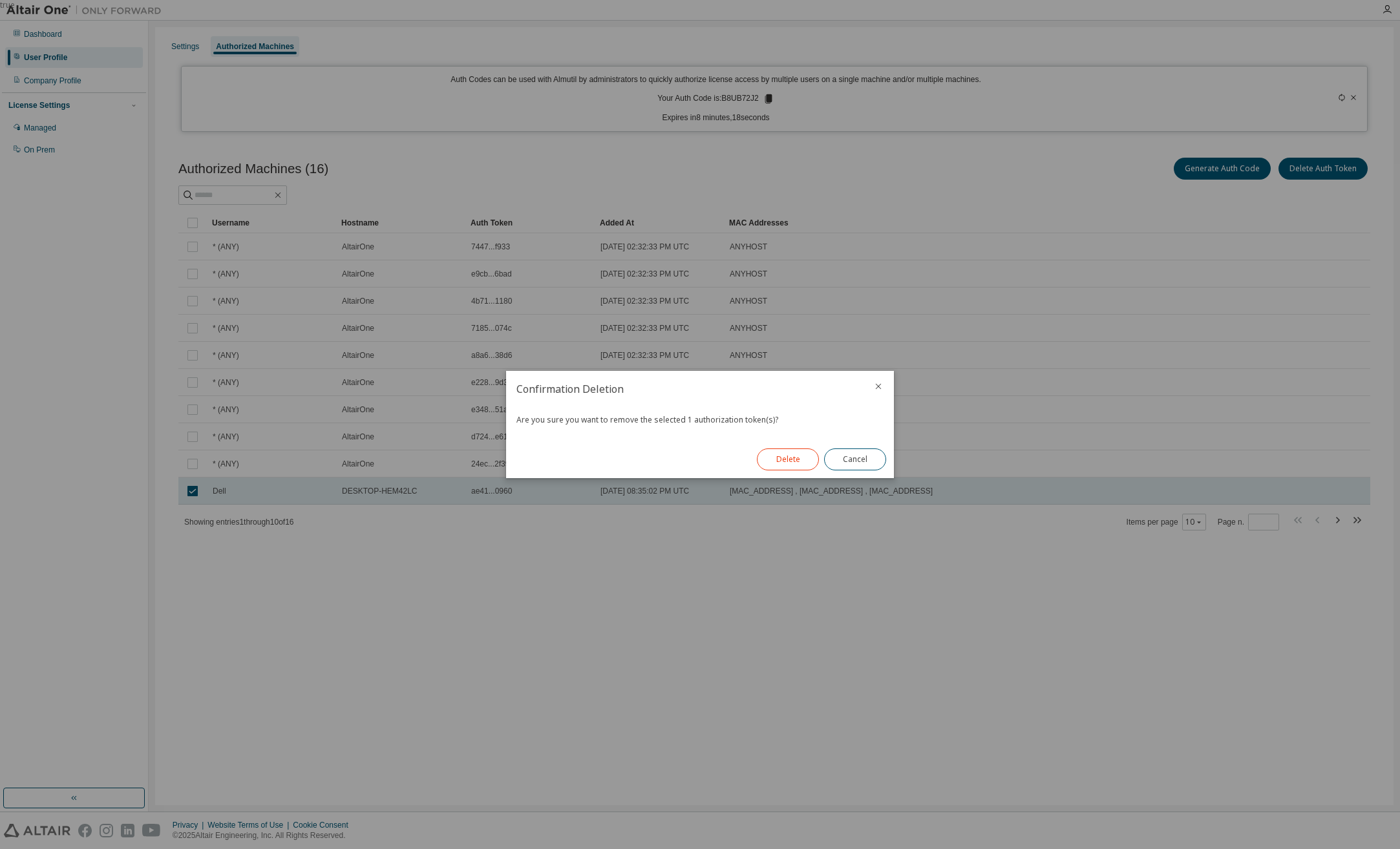
click at [791, 454] on button "Delete" at bounding box center [788, 459] width 62 height 22
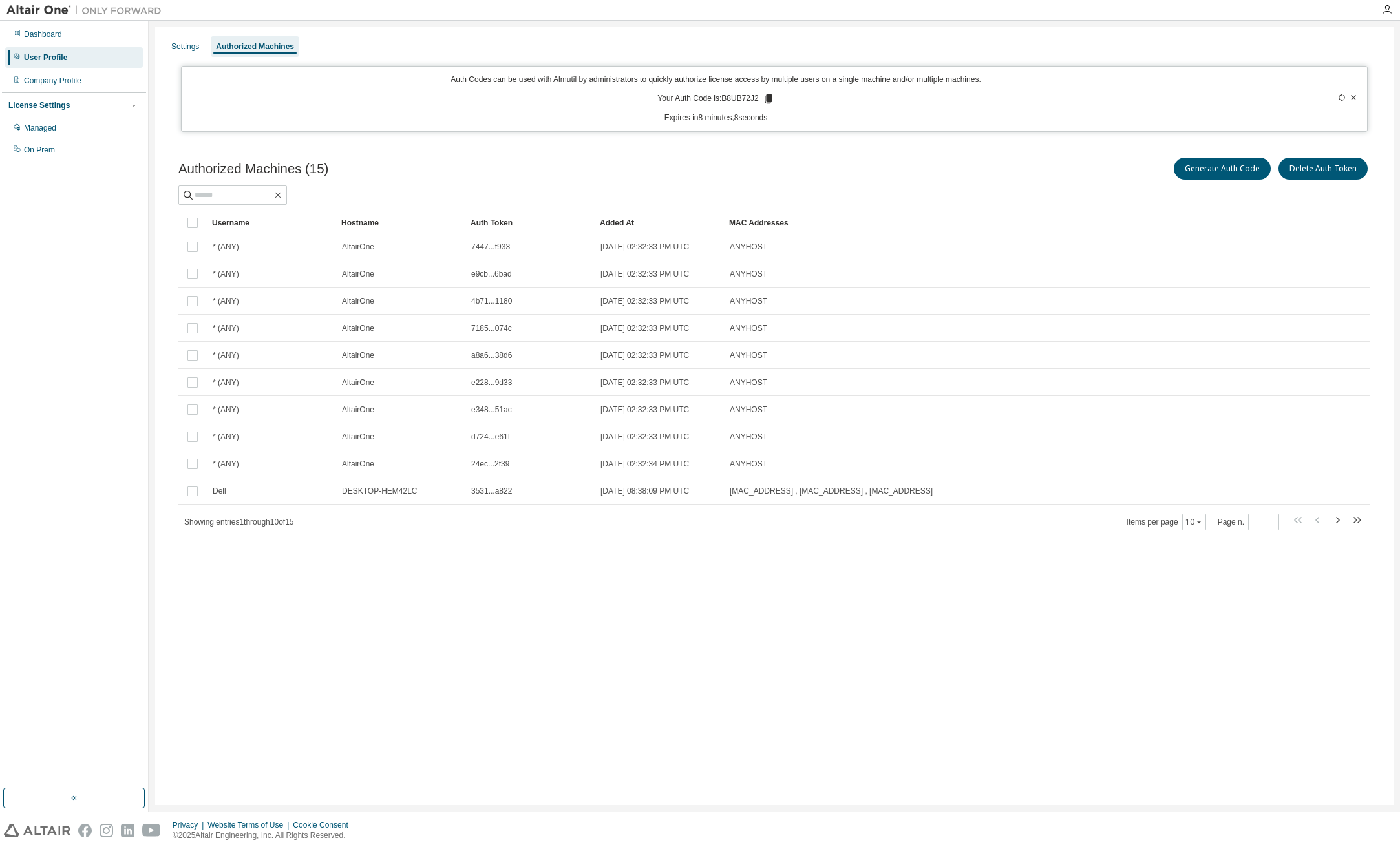
click at [274, 486] on div "Dell" at bounding box center [271, 491] width 117 height 11
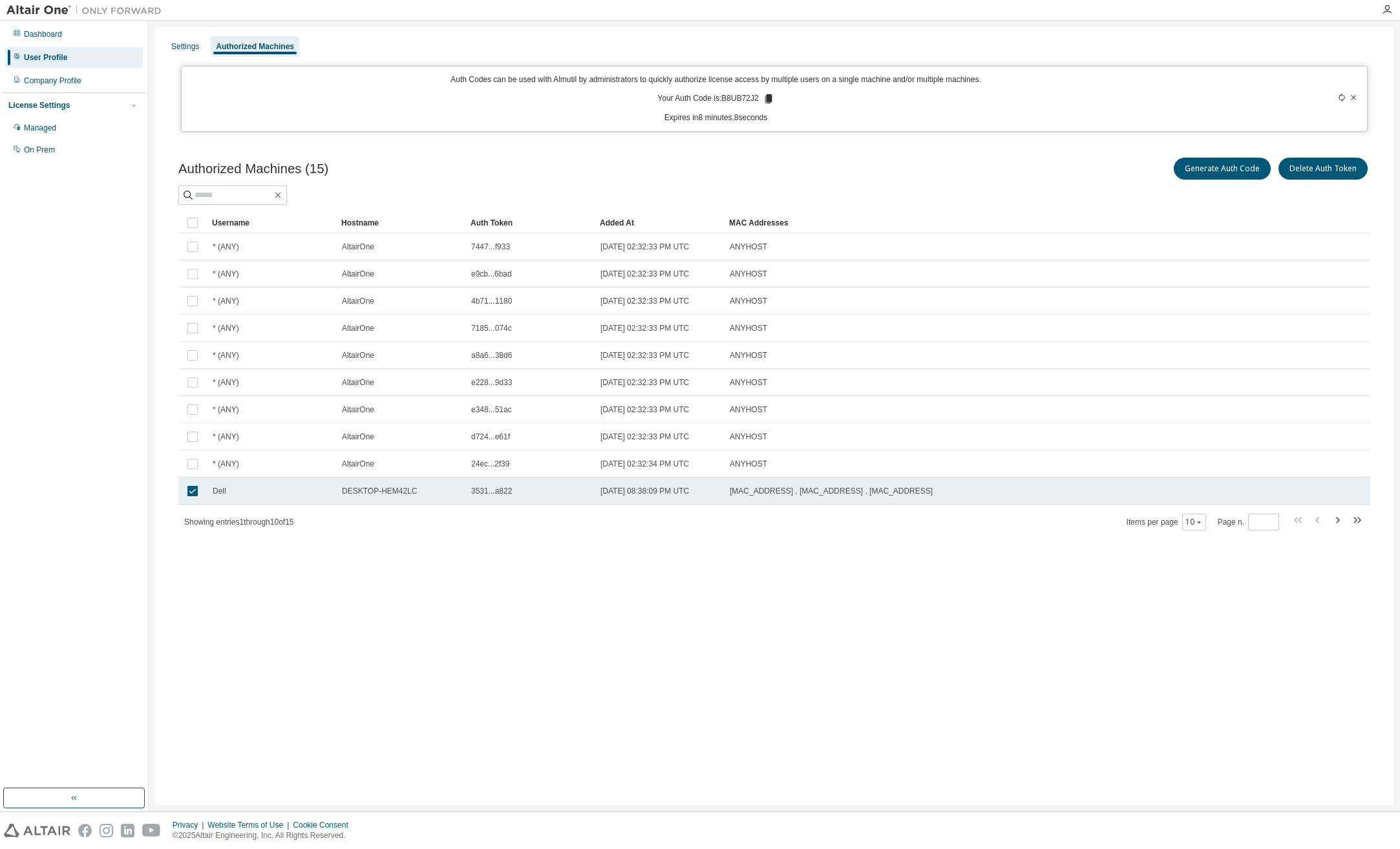
click at [393, 494] on span "DESKTOP-HEM42LC" at bounding box center [379, 491] width 75 height 11
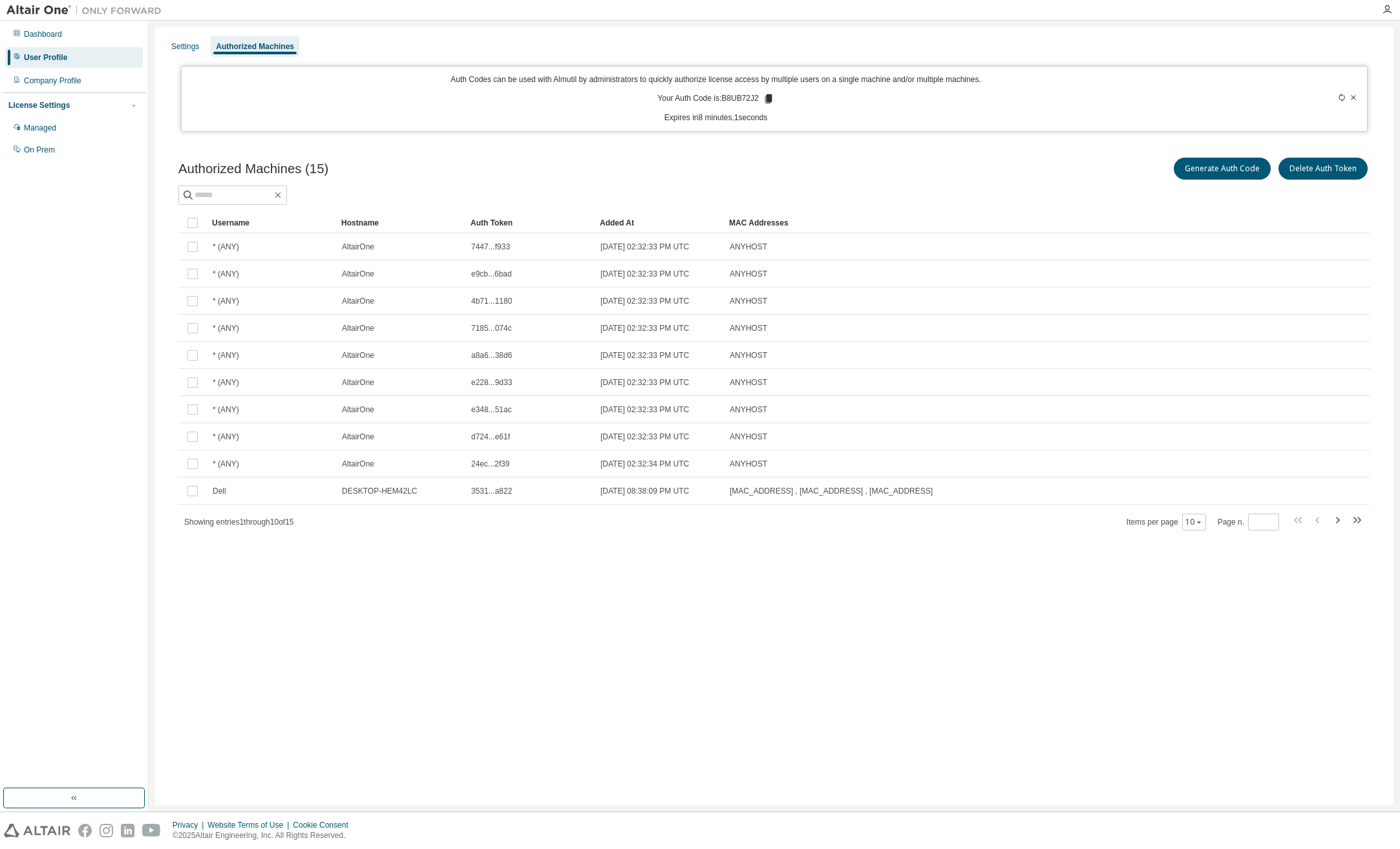
click at [766, 94] on icon at bounding box center [768, 98] width 11 height 11
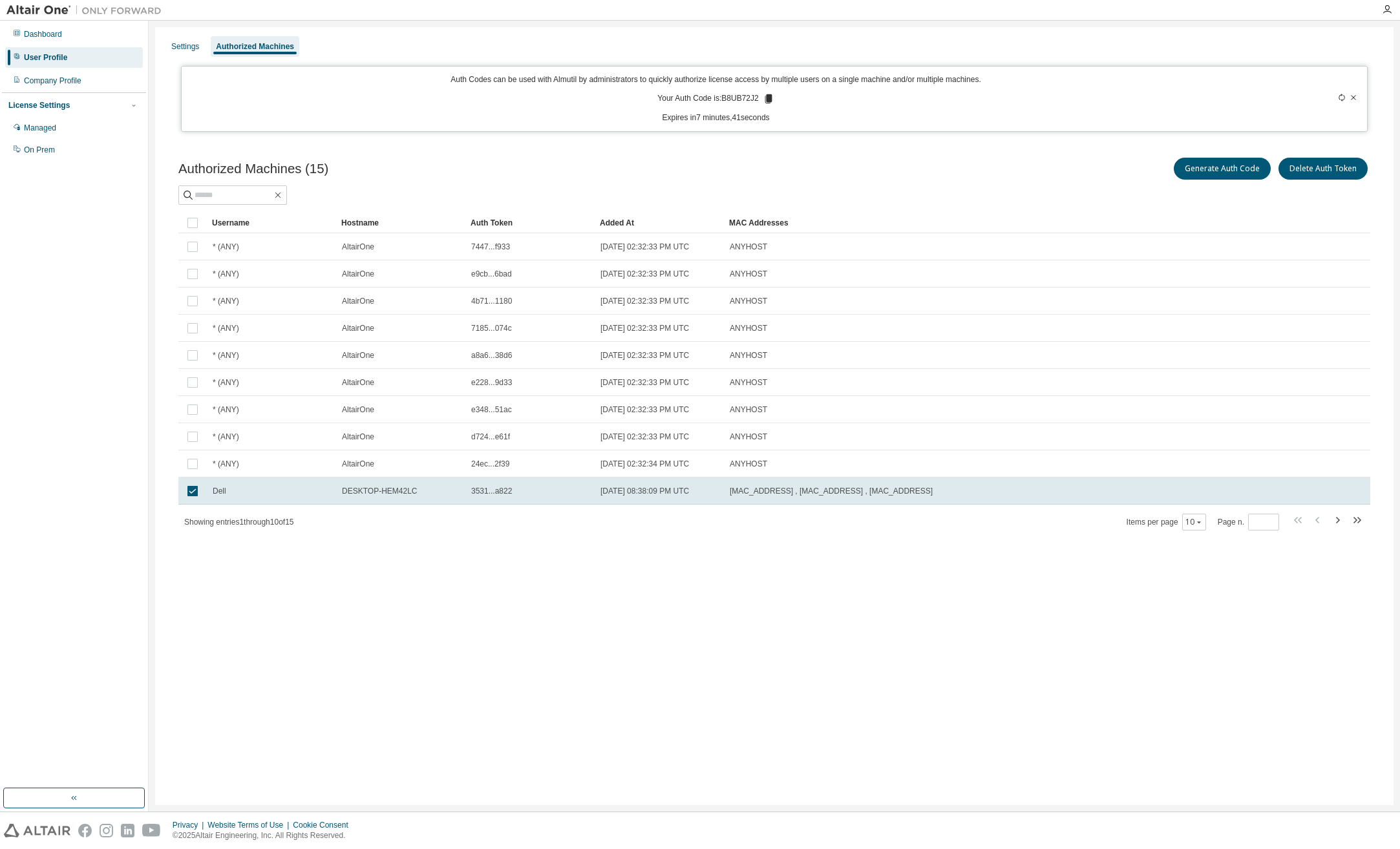
drag, startPoint x: 859, startPoint y: 495, endPoint x: 942, endPoint y: 494, distance: 83.0
click at [921, 551] on div "Authorized Machines (15) Generate Auth Code Delete Auth Token Clear Load Save S…" at bounding box center [774, 352] width 1222 height 425
click at [178, 42] on div "Settings" at bounding box center [185, 47] width 27 height 11
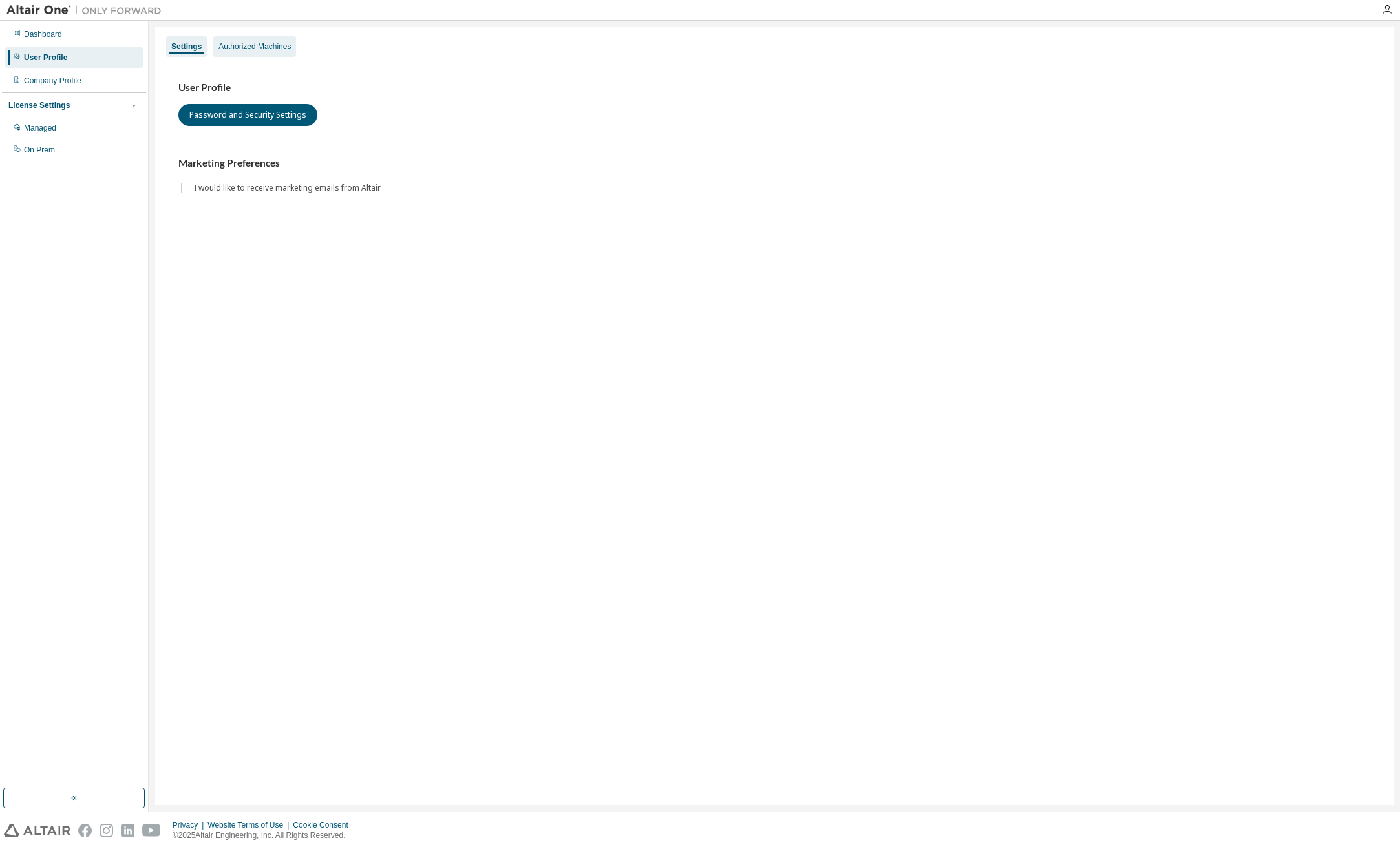
click at [259, 40] on div "Authorized Machines" at bounding box center [254, 46] width 83 height 20
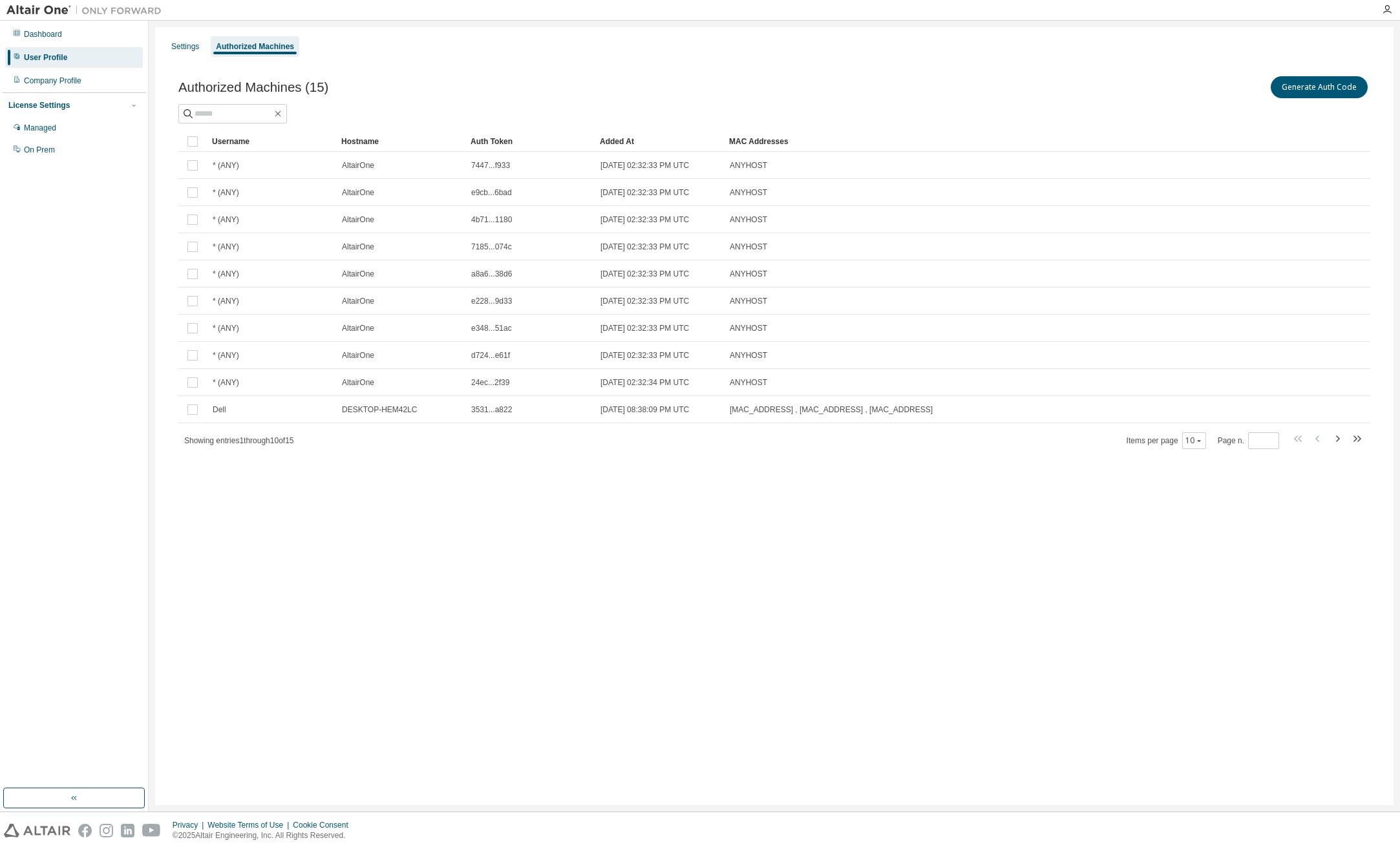
click at [35, 56] on div "User Profile" at bounding box center [45, 57] width 43 height 11
click at [1323, 95] on button "Generate Auth Code" at bounding box center [1319, 87] width 97 height 22
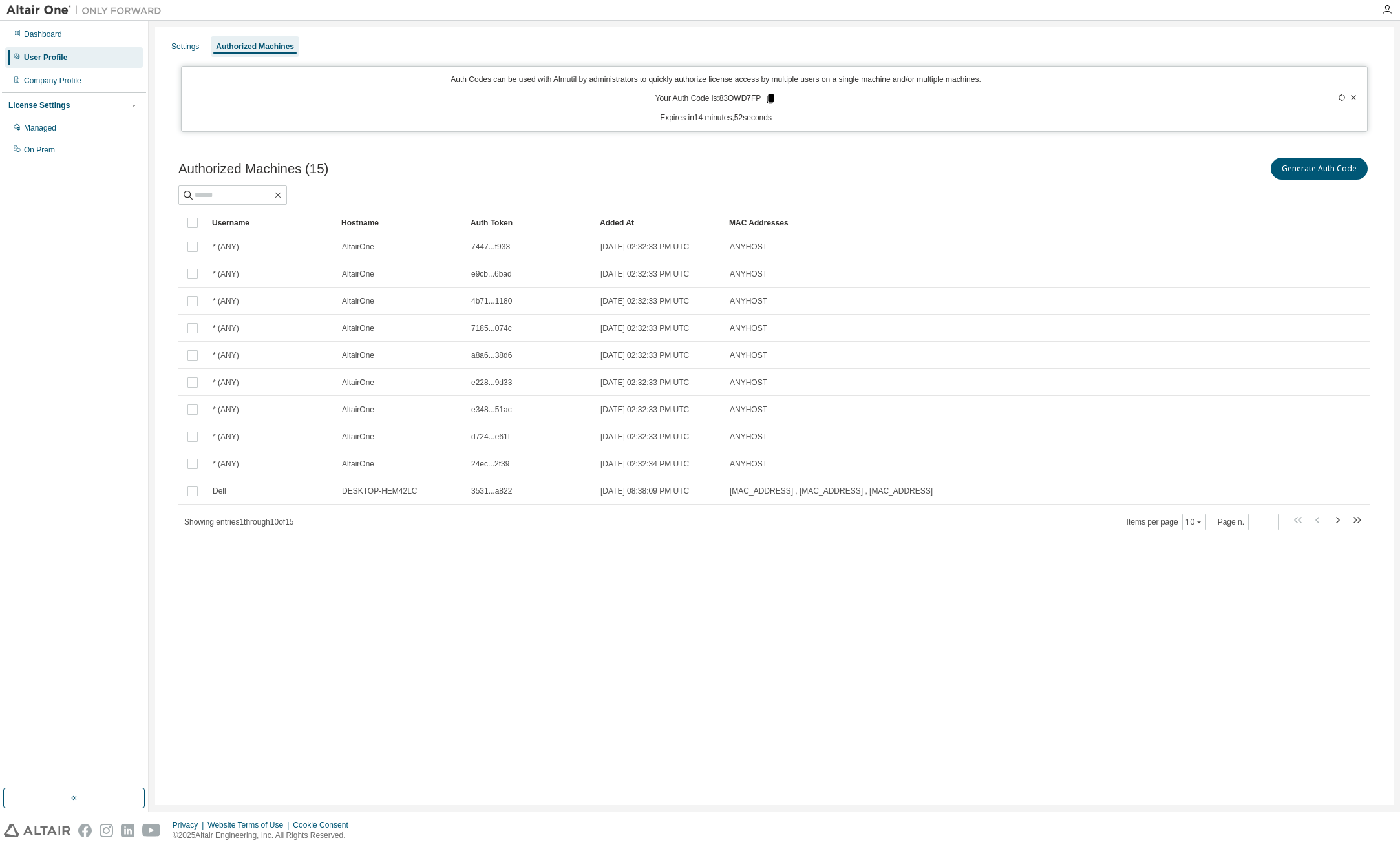
click at [772, 97] on icon at bounding box center [771, 99] width 7 height 9
click at [1299, 730] on div "Settings Authorized Machines Auth Codes can be used with Almutil by administrat…" at bounding box center [775, 416] width 1238 height 778
click at [1305, 165] on button "Generate Auth Code" at bounding box center [1319, 169] width 97 height 22
click at [771, 98] on icon at bounding box center [771, 99] width 7 height 9
click at [734, 90] on div "Auth Codes can be used with Almutil by administrators to quickly authorize lice…" at bounding box center [715, 99] width 1052 height 49
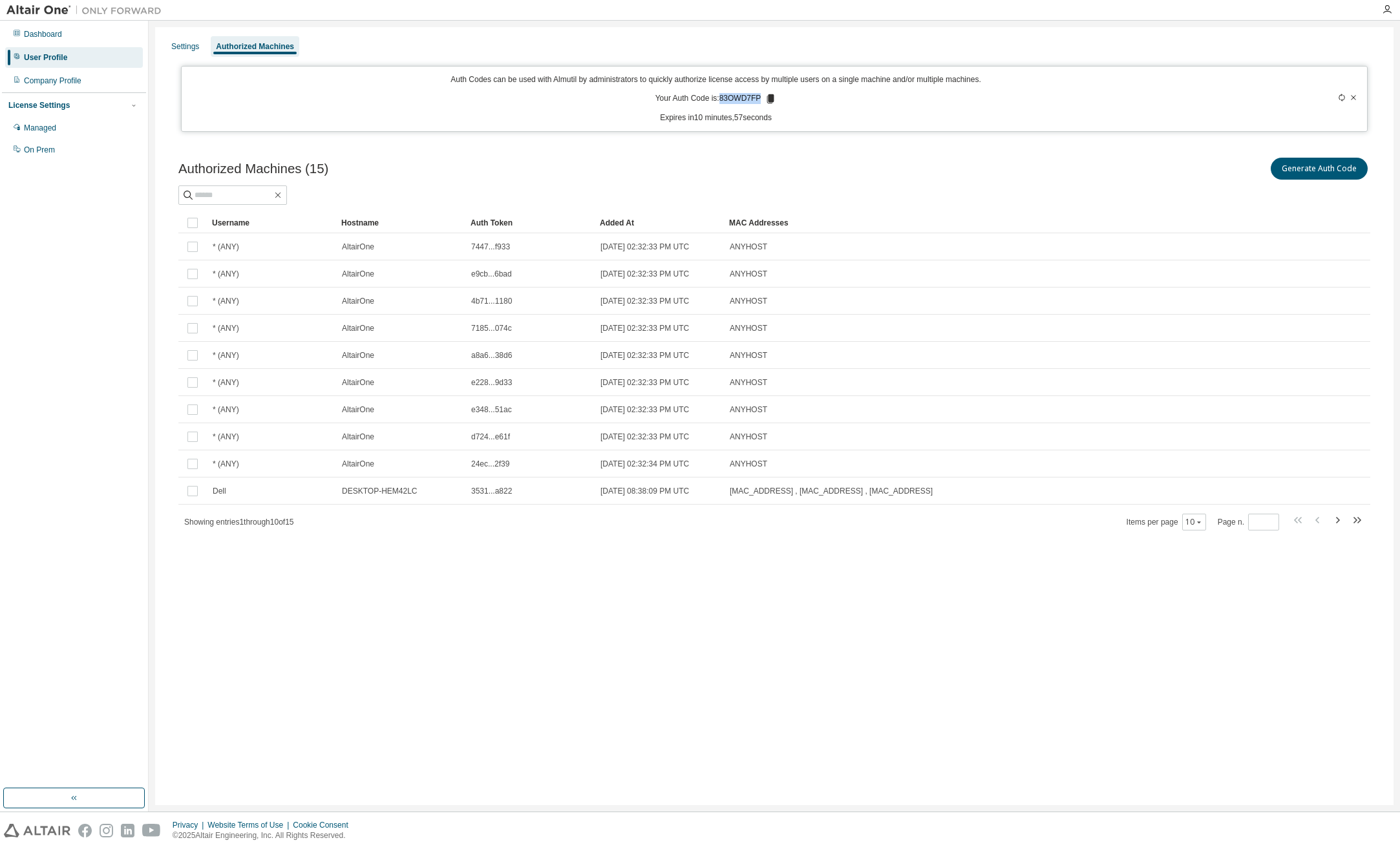
drag, startPoint x: 722, startPoint y: 98, endPoint x: 762, endPoint y: 102, distance: 40.2
click at [762, 102] on p "Your Auth Code is: 83OWD7FP" at bounding box center [716, 98] width 122 height 11
copy p "83OWD7FP"
click at [768, 99] on icon at bounding box center [770, 98] width 11 height 11
click at [1336, 100] on div at bounding box center [1300, 99] width 117 height 49
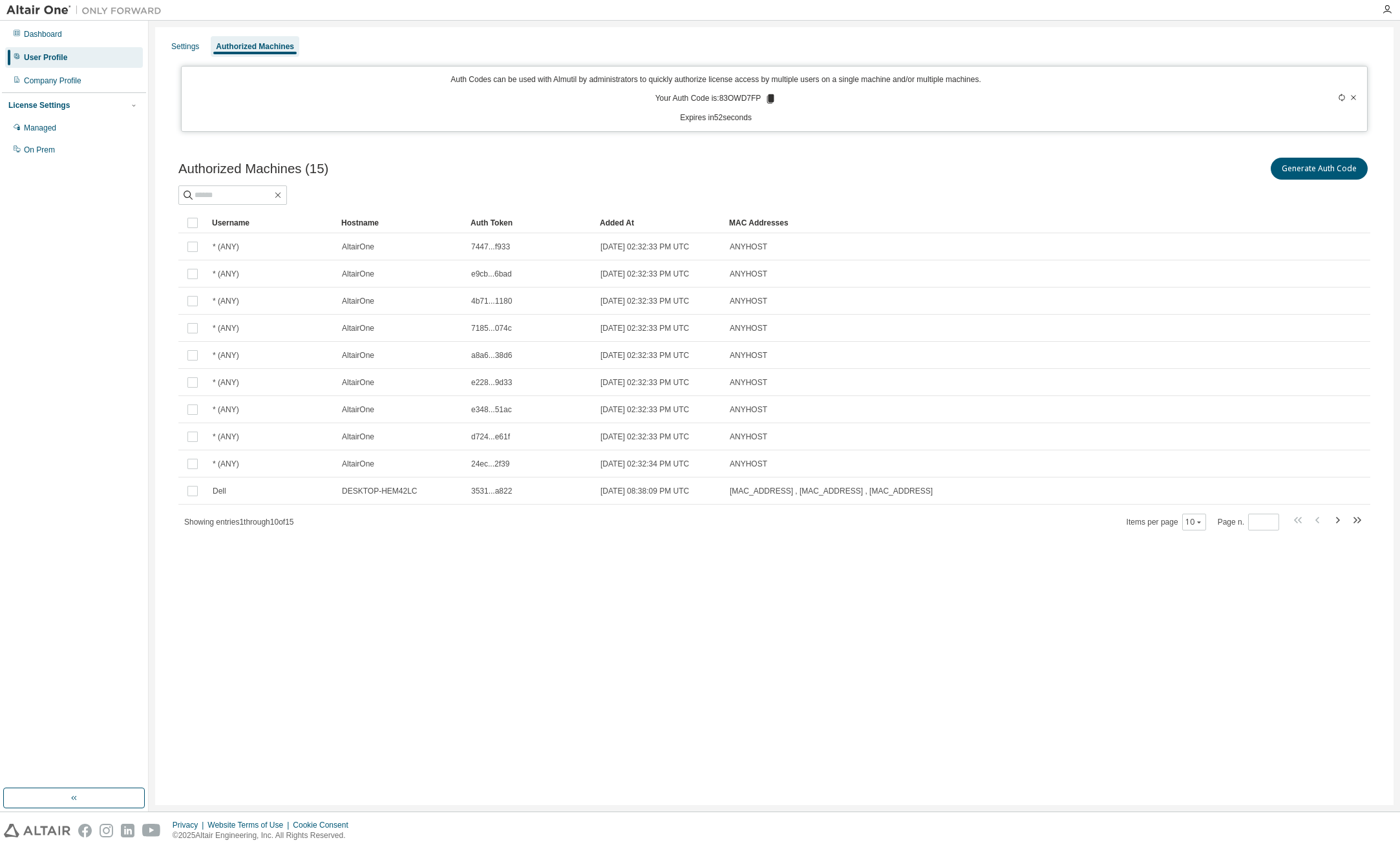
click at [1340, 97] on icon at bounding box center [1342, 97] width 8 height 8
click at [768, 95] on icon at bounding box center [770, 99] width 7 height 9
click at [767, 101] on icon at bounding box center [770, 99] width 7 height 9
click at [1312, 173] on button "Generate Auth Code" at bounding box center [1319, 169] width 97 height 22
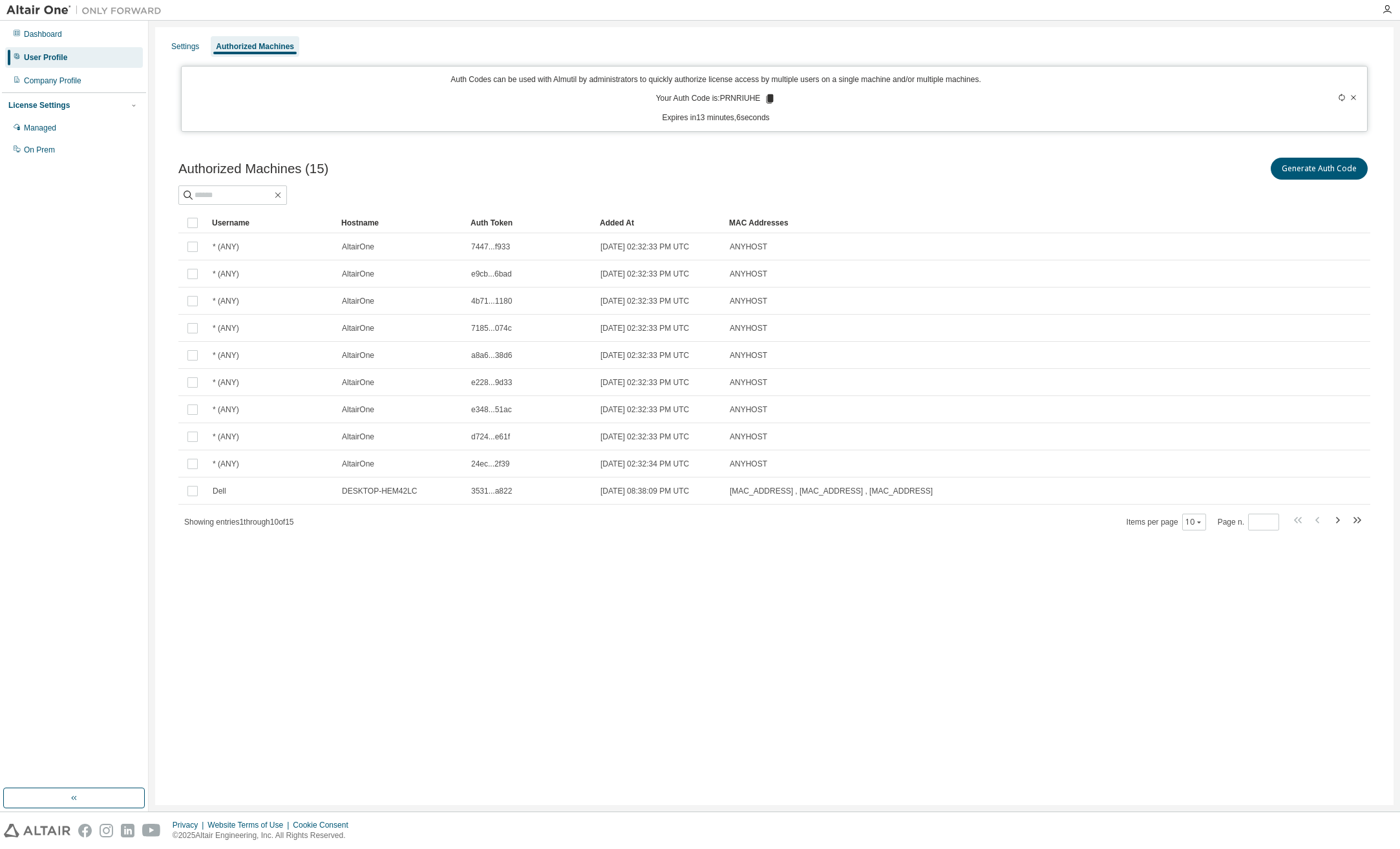
click at [1338, 100] on icon at bounding box center [1342, 97] width 8 height 8
drag, startPoint x: 722, startPoint y: 97, endPoint x: 758, endPoint y: 102, distance: 36.3
click at [758, 102] on p "Your Auth Code is: U5NR1PUP" at bounding box center [715, 98] width 121 height 11
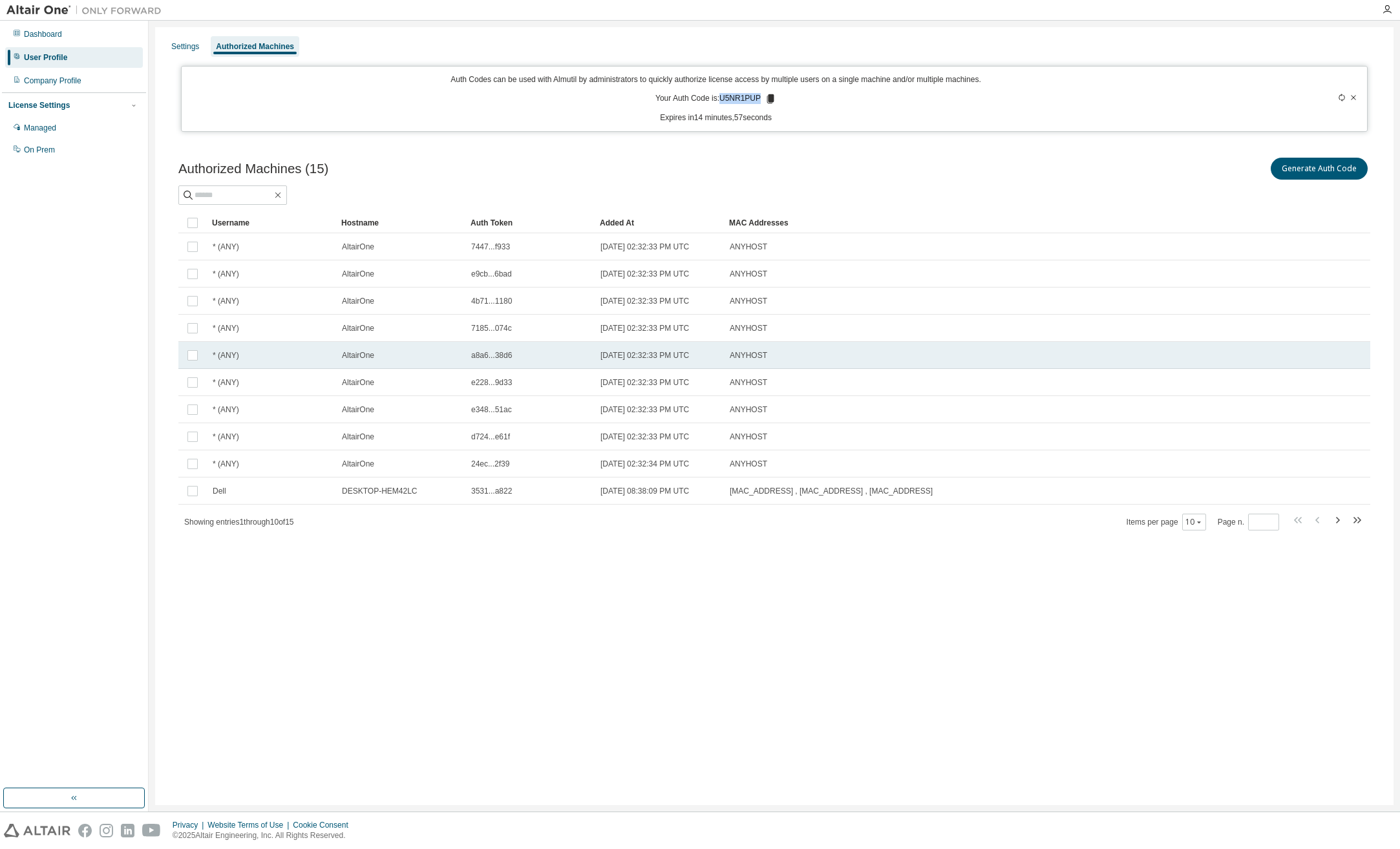
copy p "U5NR1PUP"
